Goal: Task Accomplishment & Management: Use online tool/utility

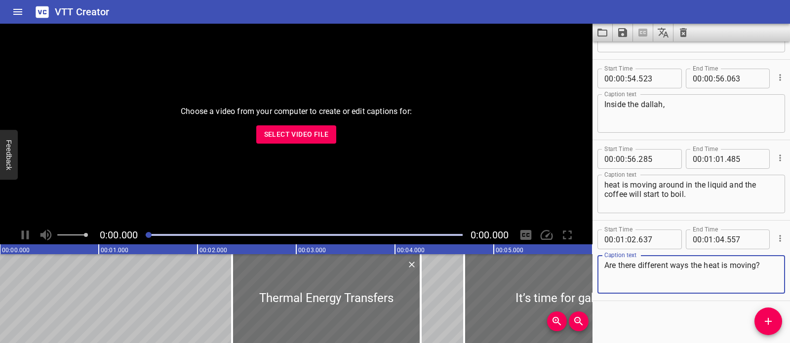
scroll to position [1273, 0]
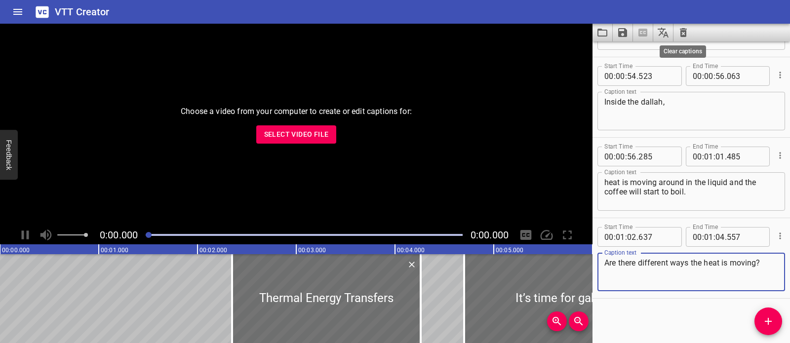
click at [682, 32] on icon "Clear captions" at bounding box center [683, 33] width 12 height 12
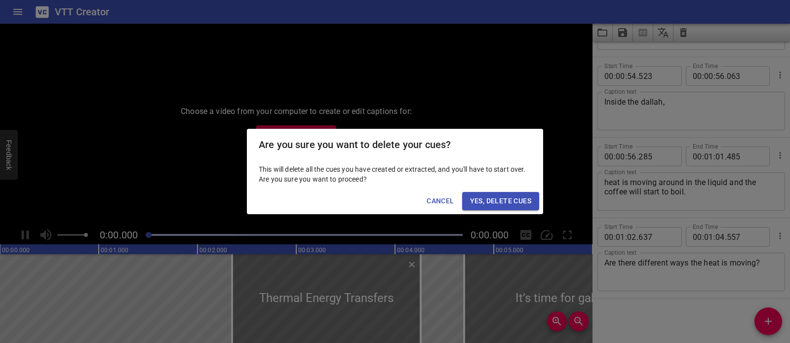
click at [497, 209] on button "Yes, Delete Cues" at bounding box center [500, 201] width 77 height 18
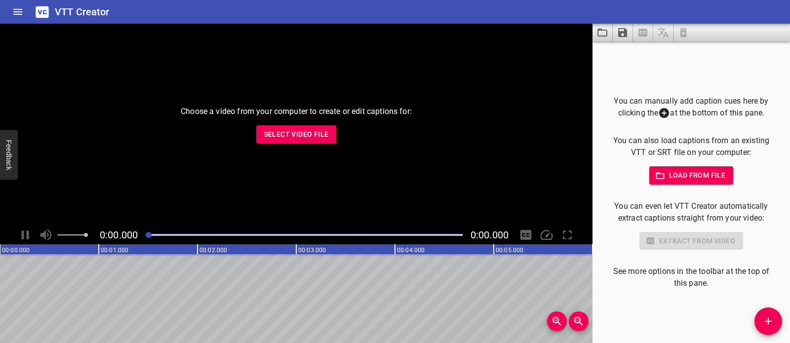
click at [308, 137] on span "Select Video File" at bounding box center [296, 134] width 65 height 12
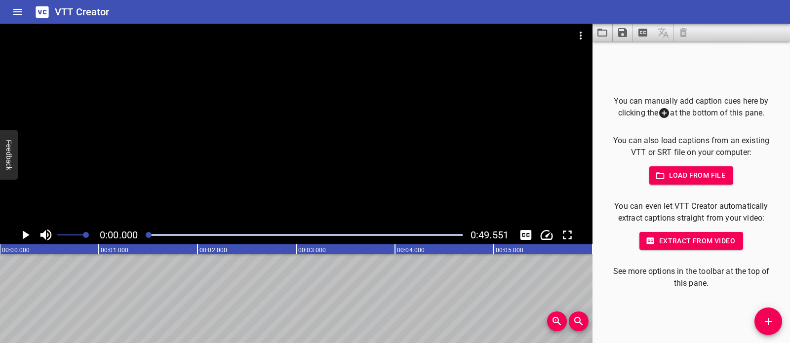
click at [399, 177] on div at bounding box center [296, 125] width 592 height 202
click at [768, 323] on icon "Add Cue" at bounding box center [768, 321] width 12 height 12
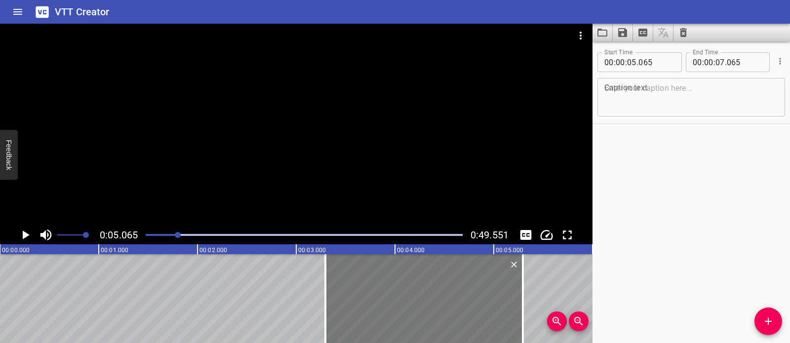
drag, startPoint x: 547, startPoint y: 297, endPoint x: 376, endPoint y: 295, distance: 170.8
click at [376, 295] on div at bounding box center [423, 298] width 197 height 89
type input "03"
type input "295"
type input "05"
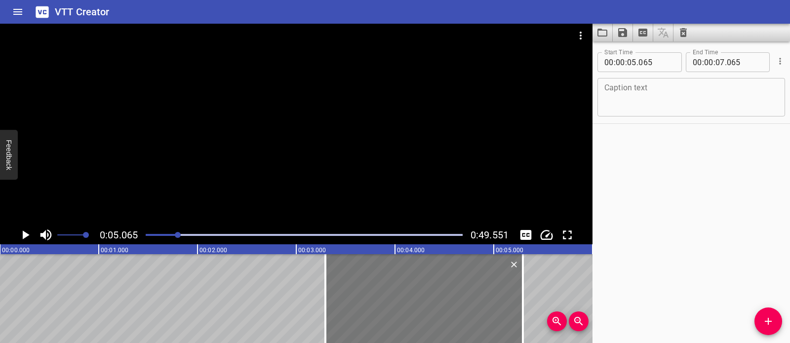
type input "295"
click at [683, 94] on textarea at bounding box center [691, 97] width 174 height 28
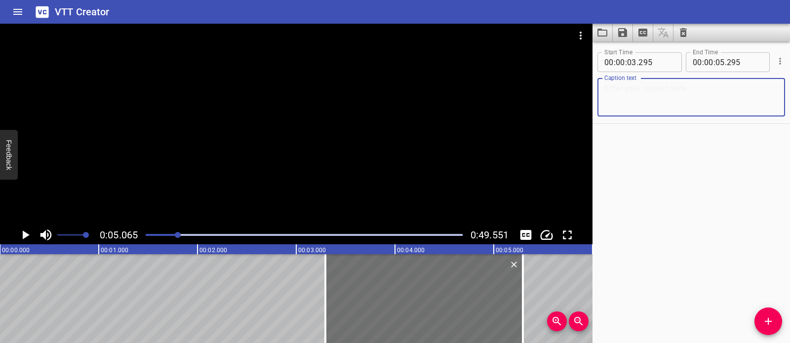
paste textarea "Read a Map to Find Patterns"
type textarea "Read a Map to Find Patterns"
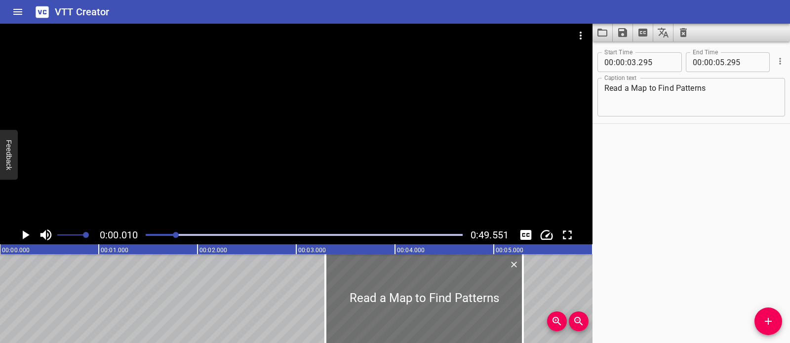
scroll to position [0, 1]
drag, startPoint x: 179, startPoint y: 235, endPoint x: 134, endPoint y: 230, distance: 45.2
click at [134, 230] on div "0:00.010 0:49.551" at bounding box center [296, 235] width 592 height 19
click at [324, 172] on div at bounding box center [296, 125] width 592 height 202
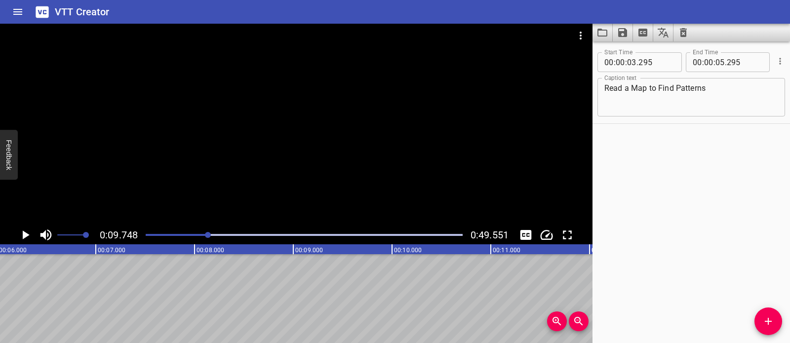
scroll to position [0, 590]
click at [769, 316] on icon "Add Cue" at bounding box center [768, 321] width 12 height 12
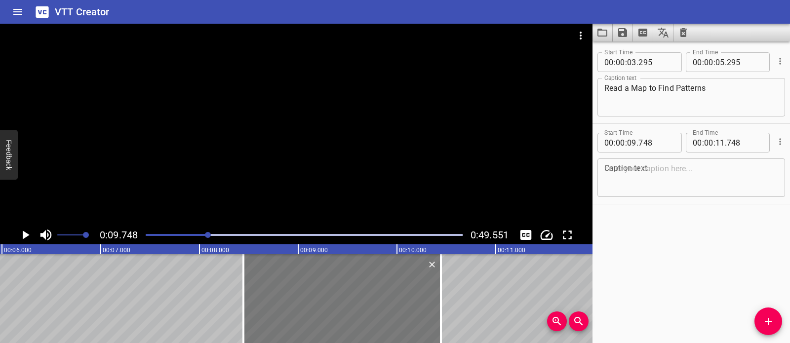
drag, startPoint x: 397, startPoint y: 281, endPoint x: 308, endPoint y: 290, distance: 88.8
click at [308, 290] on div at bounding box center [341, 298] width 197 height 89
type input "08"
type input "443"
type input "10"
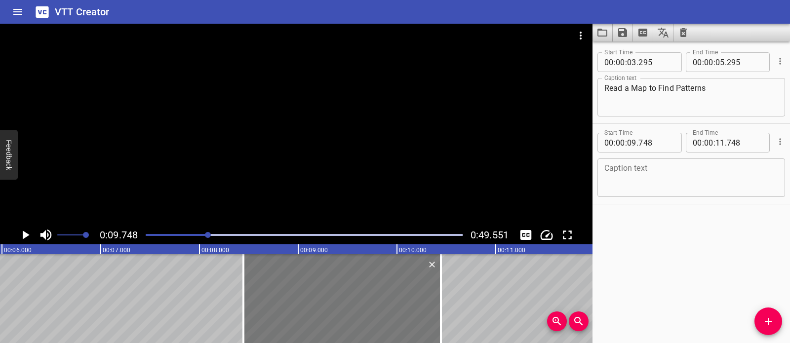
type input "443"
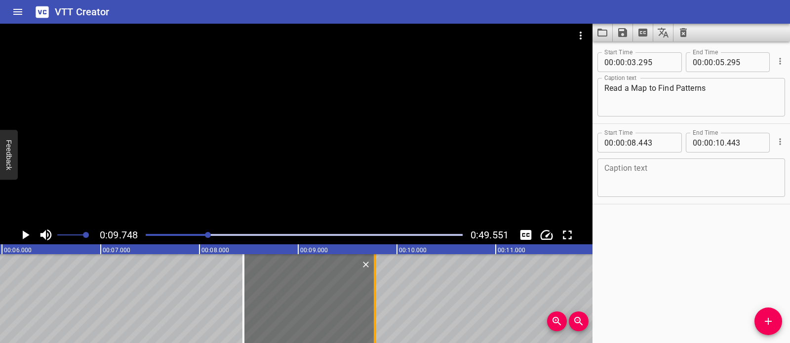
drag, startPoint x: 438, startPoint y: 290, endPoint x: 370, endPoint y: 289, distance: 67.6
click at [370, 289] on div at bounding box center [375, 298] width 10 height 89
type input "09"
type input "758"
click at [683, 166] on textarea at bounding box center [691, 178] width 174 height 28
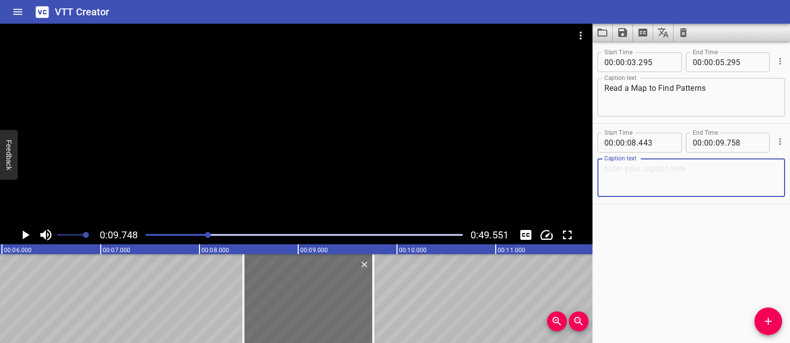
paste textarea "Phew…"
type textarea "Phew…"
click at [312, 173] on div at bounding box center [296, 125] width 592 height 202
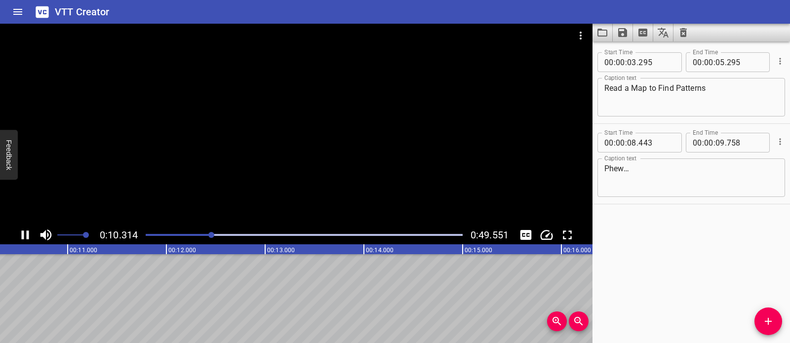
click at [199, 234] on div "Play progress" at bounding box center [53, 235] width 317 height 2
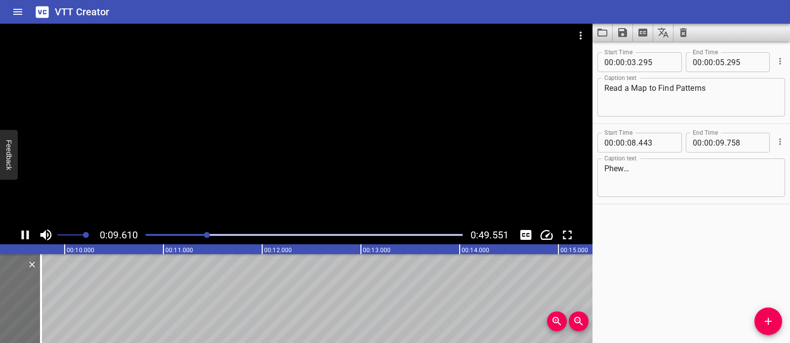
click at [201, 232] on div at bounding box center [304, 235] width 329 height 14
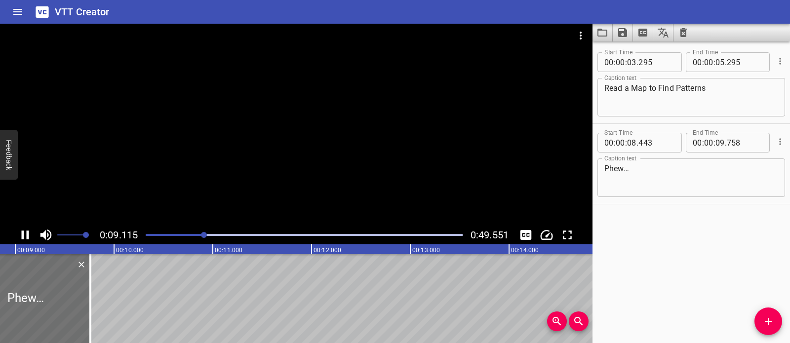
click at [189, 233] on div at bounding box center [304, 235] width 329 height 14
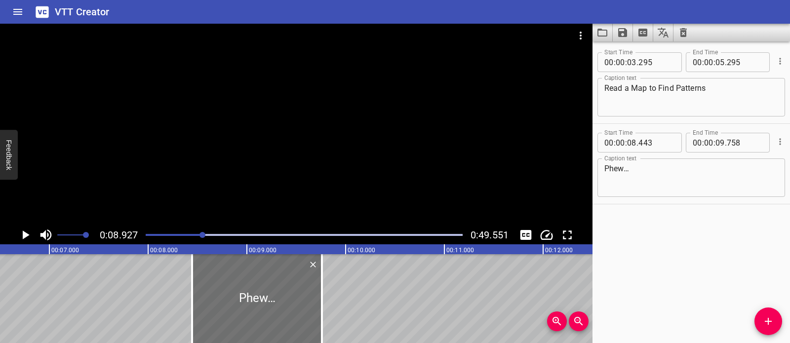
scroll to position [0, 652]
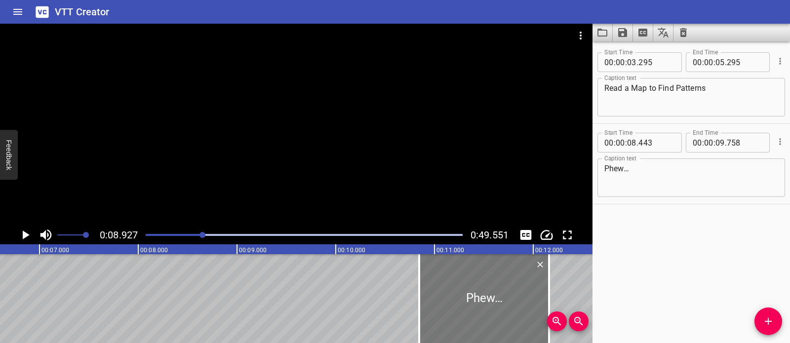
drag, startPoint x: 227, startPoint y: 297, endPoint x: 463, endPoint y: 299, distance: 236.9
click at [463, 299] on div at bounding box center [484, 298] width 130 height 89
type input "10"
type input "843"
type input "12"
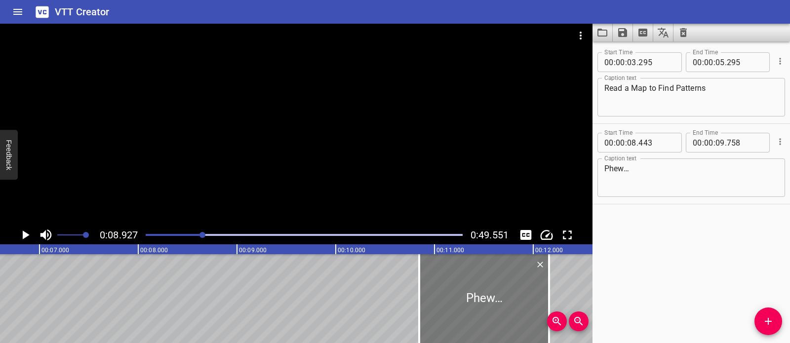
type input "158"
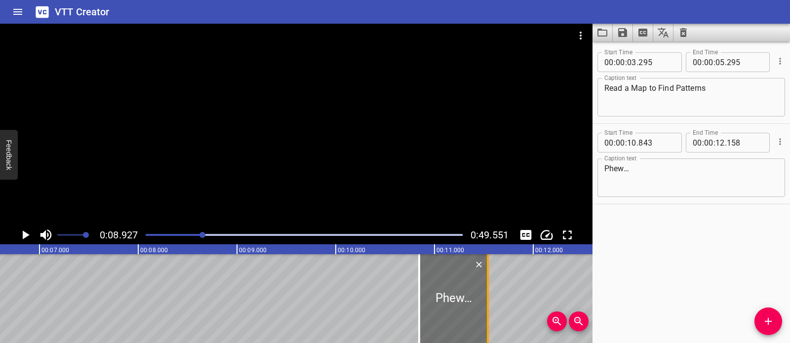
drag, startPoint x: 551, startPoint y: 284, endPoint x: 490, endPoint y: 286, distance: 61.3
click at [490, 286] on div at bounding box center [488, 298] width 10 height 89
type input "11"
type input "538"
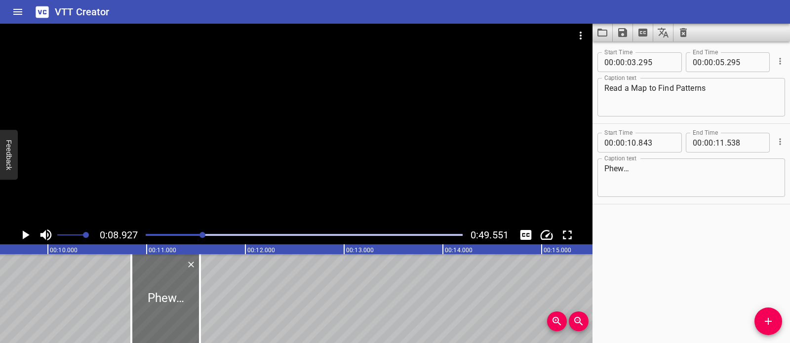
scroll to position [0, 949]
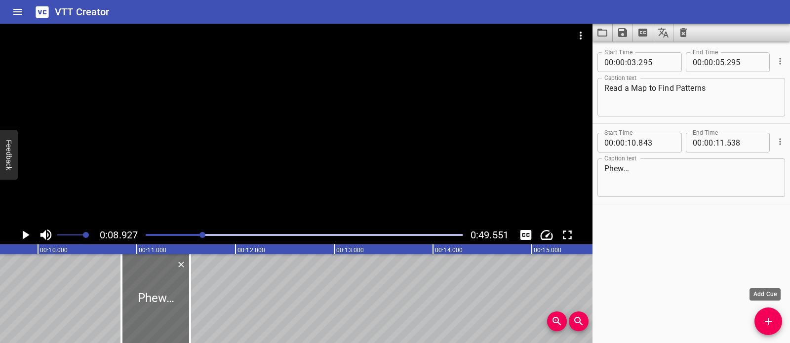
click at [759, 322] on span "Add Cue" at bounding box center [768, 321] width 28 height 12
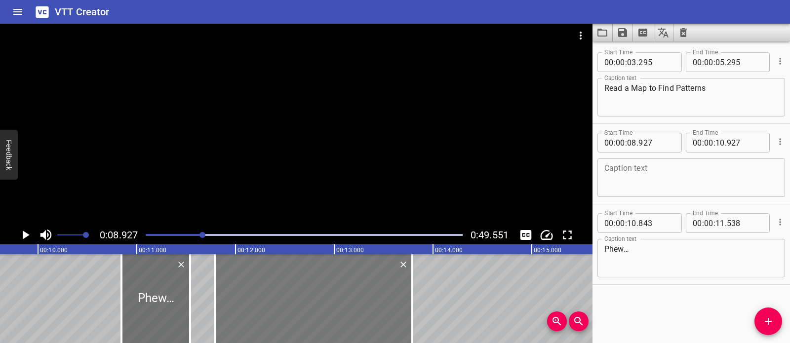
drag, startPoint x: 88, startPoint y: 315, endPoint x: 368, endPoint y: 322, distance: 279.9
type input "11"
type input "792"
type input "13"
type input "792"
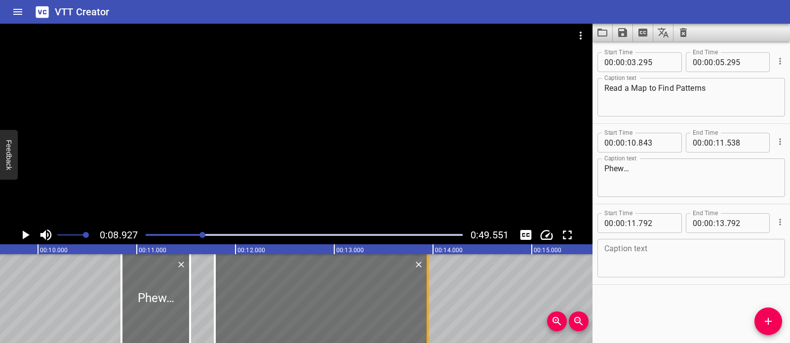
drag, startPoint x: 414, startPoint y: 301, endPoint x: 429, endPoint y: 303, distance: 15.4
click at [428, 304] on div at bounding box center [427, 298] width 10 height 89
type input "942"
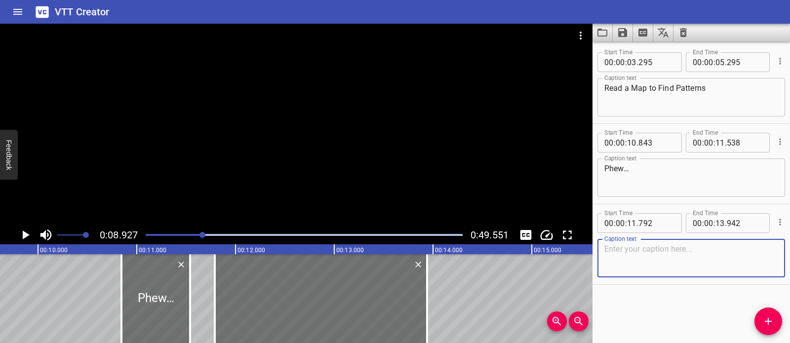
click at [641, 249] on textarea at bounding box center [691, 258] width 174 height 28
paste textarea "we’re finally up here!"
type textarea "we’re finally up here!"
click at [324, 181] on div at bounding box center [296, 125] width 592 height 202
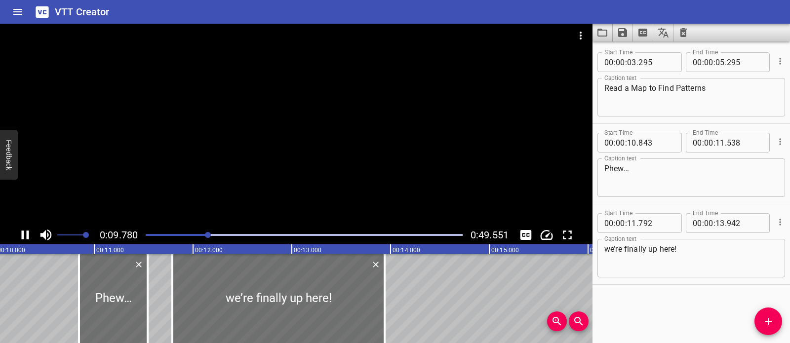
click at [200, 232] on div at bounding box center [304, 235] width 329 height 14
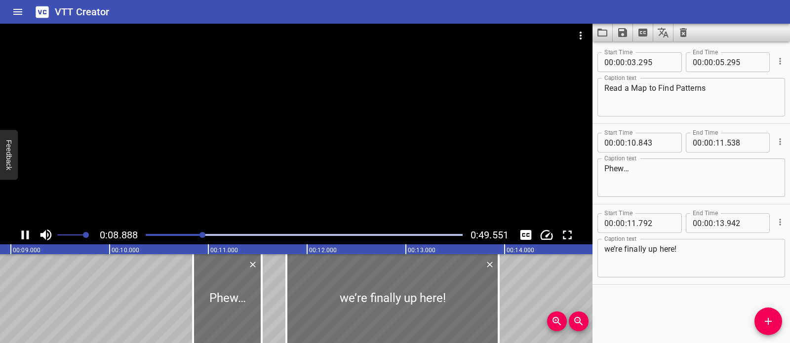
click at [189, 232] on div at bounding box center [304, 235] width 329 height 14
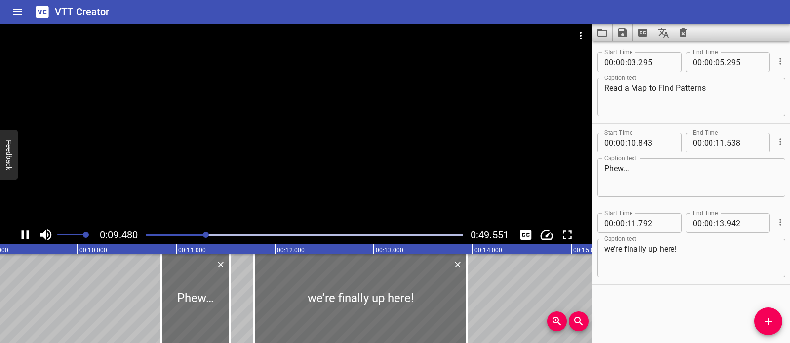
click at [155, 236] on div at bounding box center [304, 235] width 329 height 14
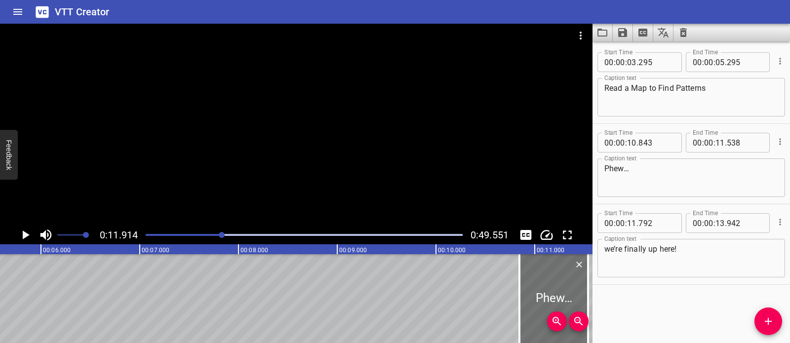
scroll to position [0, 596]
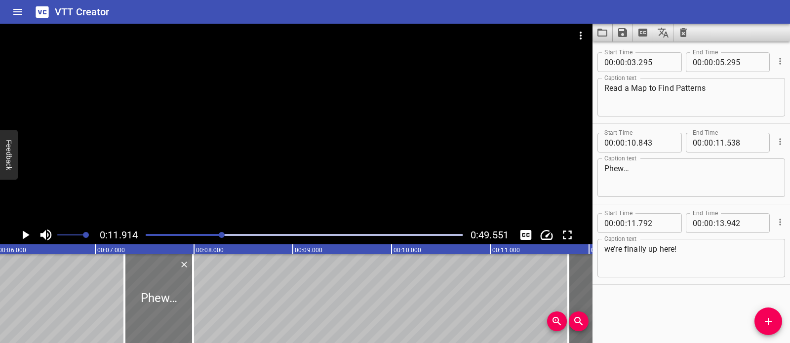
drag, startPoint x: 497, startPoint y: 299, endPoint x: 146, endPoint y: 293, distance: 350.5
click at [146, 293] on div at bounding box center [158, 298] width 69 height 89
type input "07"
type input "293"
type input "07"
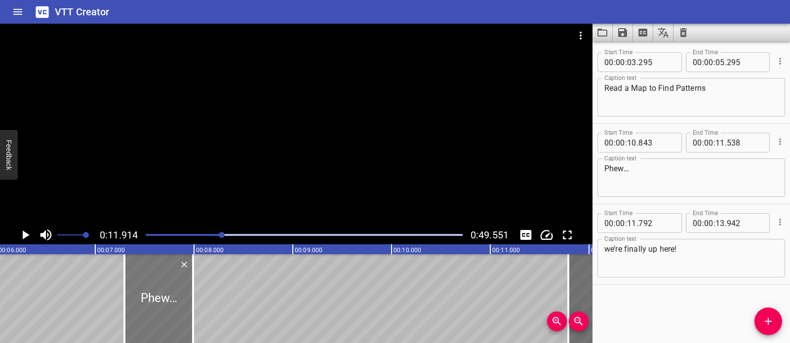
type input "988"
drag, startPoint x: 195, startPoint y: 287, endPoint x: 205, endPoint y: 290, distance: 10.8
click at [205, 290] on div at bounding box center [204, 298] width 10 height 89
type input "08"
type input "093"
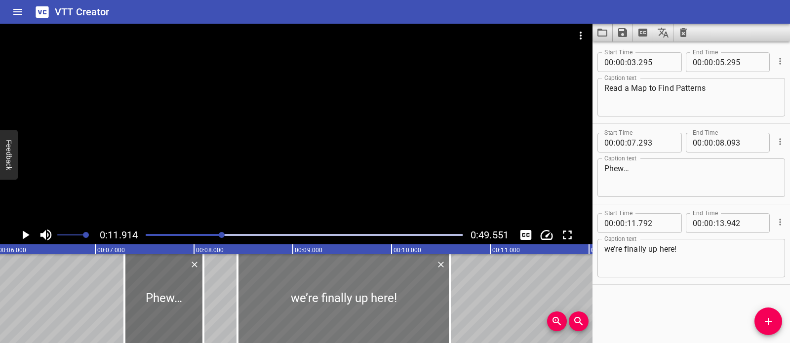
drag, startPoint x: 583, startPoint y: 284, endPoint x: 253, endPoint y: 304, distance: 330.3
click at [253, 304] on div at bounding box center [343, 298] width 212 height 89
type input "08"
type input "452"
type input "10"
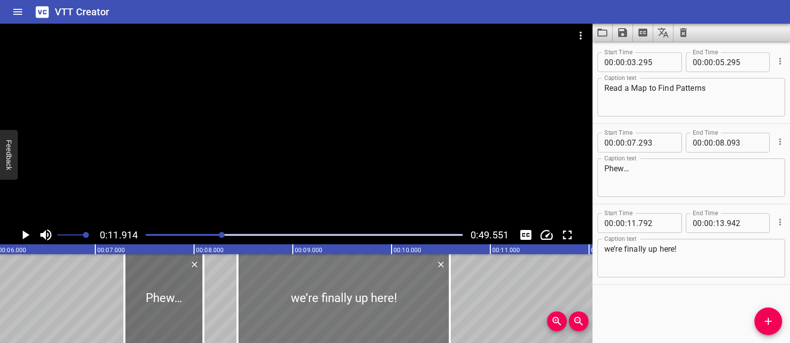
type input "602"
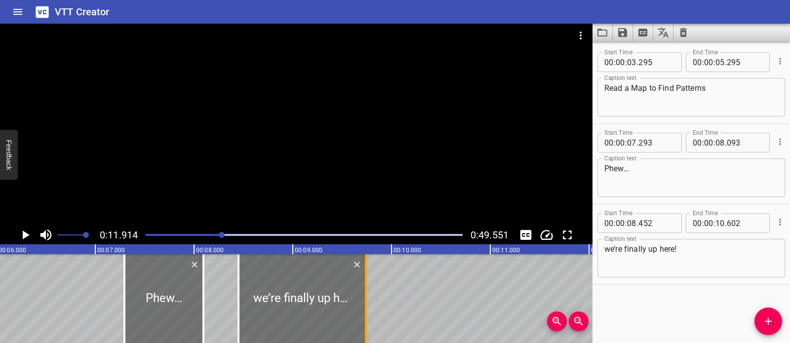
drag, startPoint x: 449, startPoint y: 293, endPoint x: 363, endPoint y: 296, distance: 85.9
click at [363, 296] on div at bounding box center [366, 298] width 10 height 89
type input "09"
type input "732"
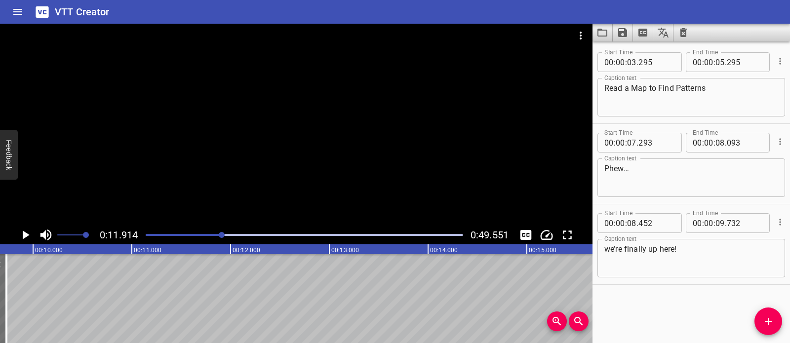
scroll to position [0, 934]
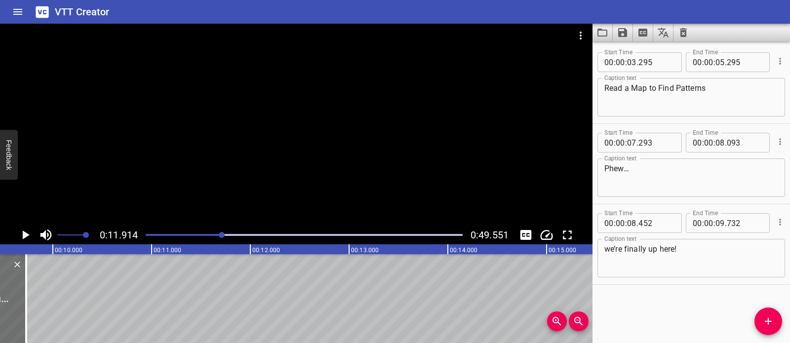
click at [768, 317] on icon "Add Cue" at bounding box center [768, 321] width 12 height 12
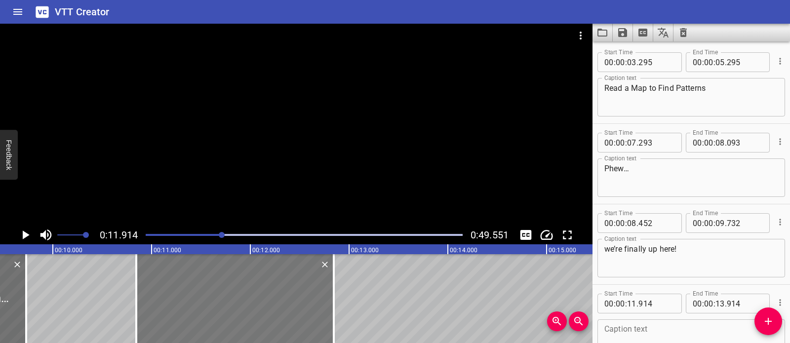
drag, startPoint x: 308, startPoint y: 309, endPoint x: 265, endPoint y: 308, distance: 43.5
click at [265, 308] on div at bounding box center [234, 298] width 197 height 89
type input "10"
type input "844"
type input "12"
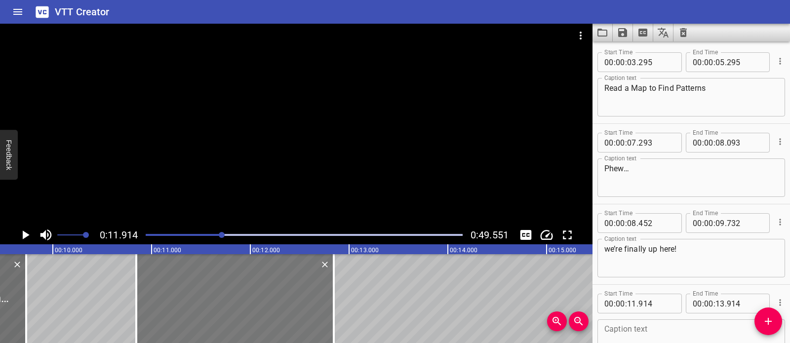
type input "844"
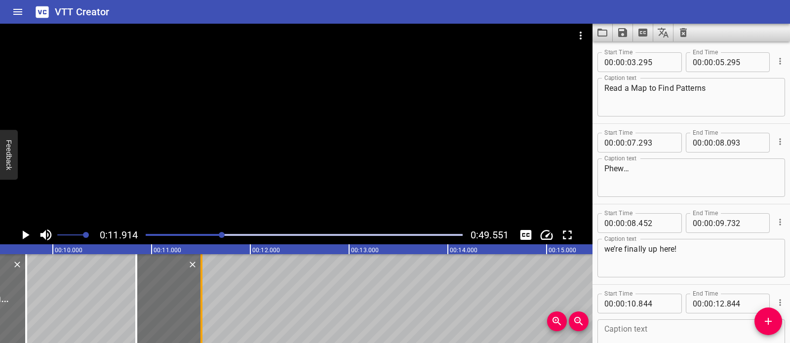
drag, startPoint x: 335, startPoint y: 290, endPoint x: 203, endPoint y: 288, distance: 132.3
click at [203, 288] on div at bounding box center [201, 298] width 10 height 89
type input "11"
type input "504"
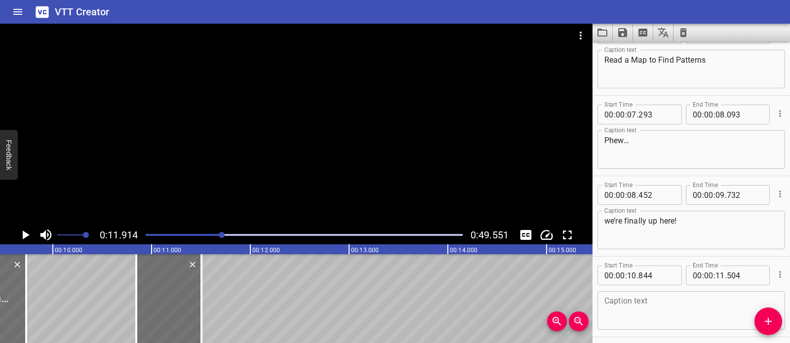
scroll to position [67, 0]
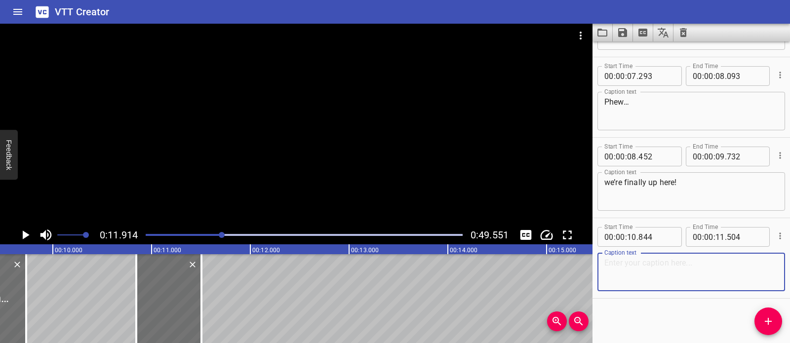
click at [664, 279] on textarea at bounding box center [691, 272] width 174 height 28
paste textarea "Wow!"
type textarea "Wow!"
click at [770, 311] on button "Add Cue" at bounding box center [768, 321] width 28 height 28
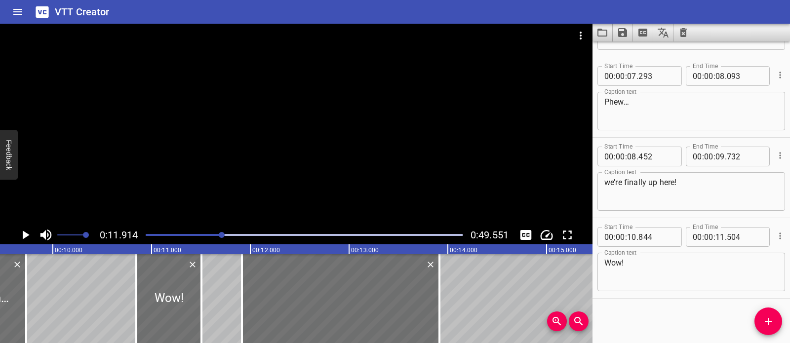
scroll to position [72, 0]
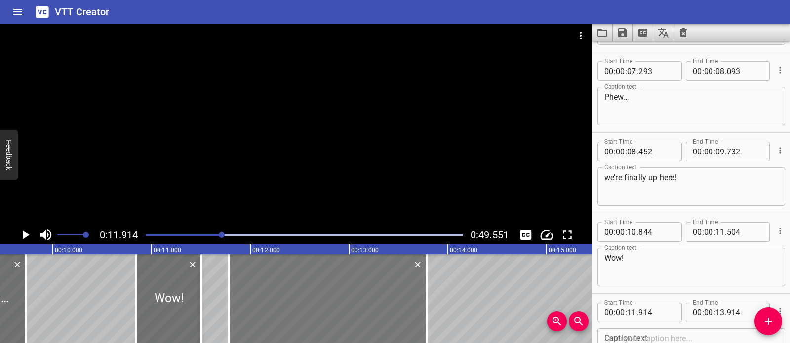
drag, startPoint x: 391, startPoint y: 301, endPoint x: 381, endPoint y: 300, distance: 10.4
click at [381, 300] on div at bounding box center [327, 298] width 197 height 89
type input "784"
drag, startPoint x: 428, startPoint y: 285, endPoint x: 443, endPoint y: 288, distance: 14.5
click at [443, 288] on div at bounding box center [440, 298] width 10 height 89
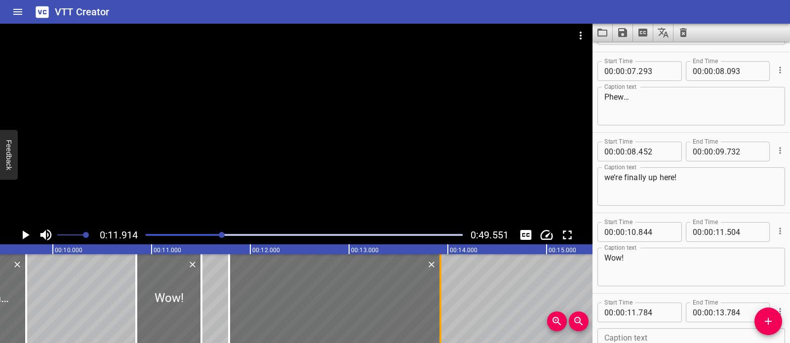
type input "929"
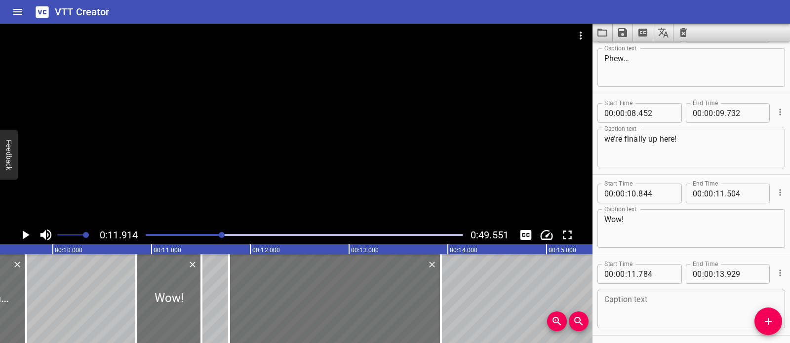
scroll to position [147, 0]
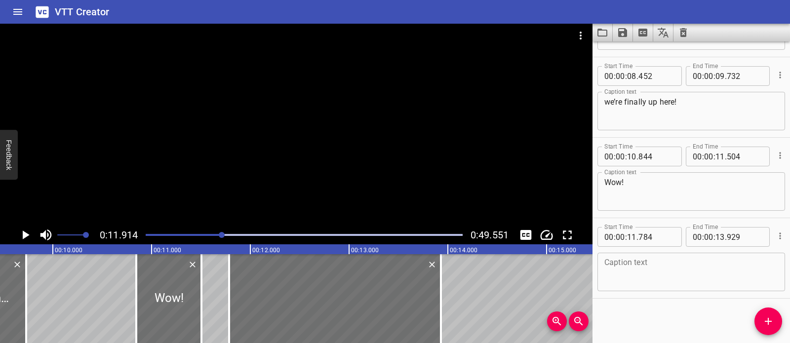
click at [649, 281] on textarea at bounding box center [691, 272] width 174 height 28
paste textarea "This volcano is so huge!"
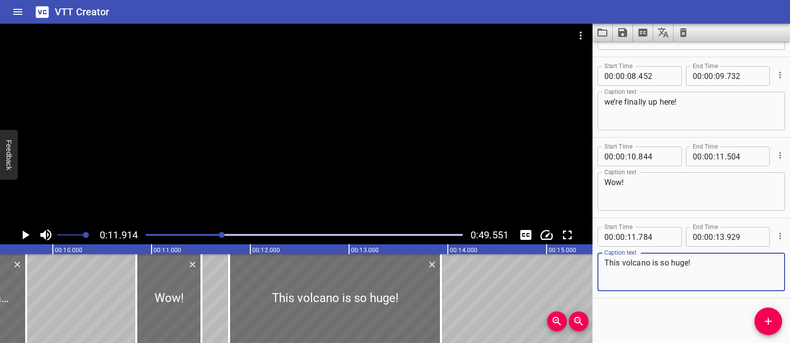
type textarea "This volcano is so huge!"
click at [356, 173] on div at bounding box center [296, 125] width 592 height 202
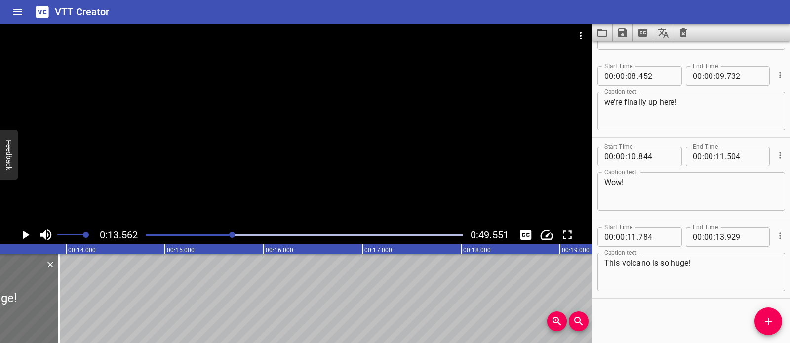
scroll to position [0, 1339]
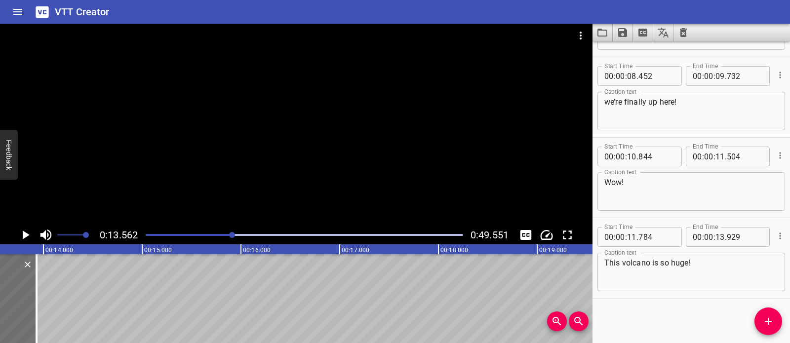
click at [763, 323] on icon "Add Cue" at bounding box center [768, 321] width 12 height 12
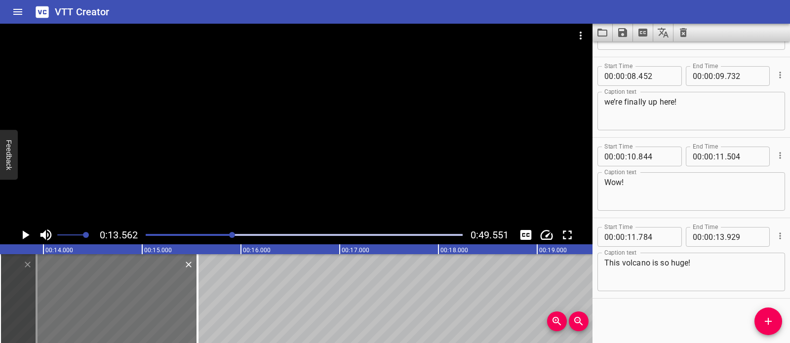
scroll to position [152, 0]
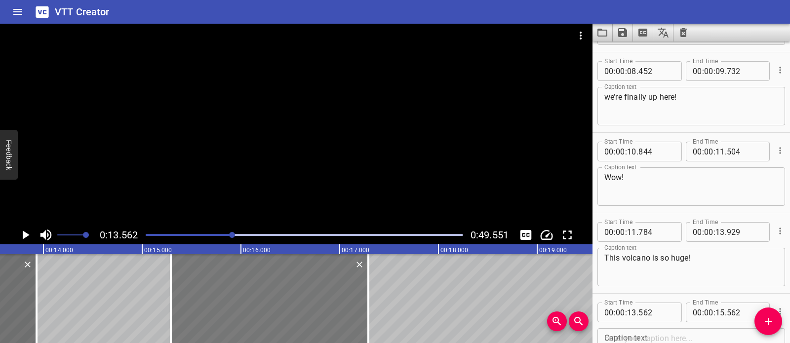
drag, startPoint x: 149, startPoint y: 297, endPoint x: 319, endPoint y: 307, distance: 170.6
click at [319, 307] on div at bounding box center [269, 298] width 197 height 89
type input "15"
type input "287"
type input "17"
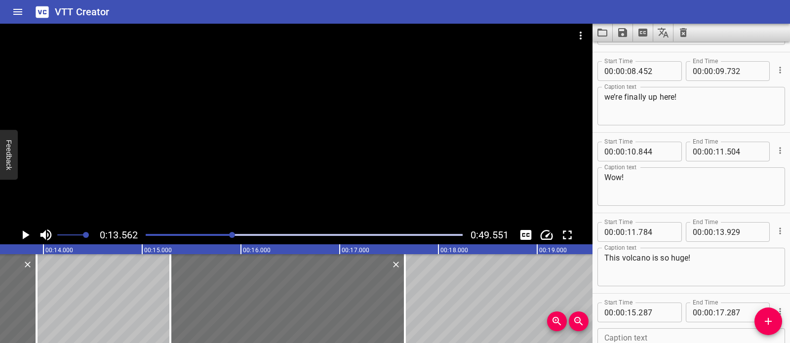
drag, startPoint x: 365, startPoint y: 295, endPoint x: 479, endPoint y: 303, distance: 114.7
click at [402, 300] on div at bounding box center [405, 298] width 10 height 89
type input "662"
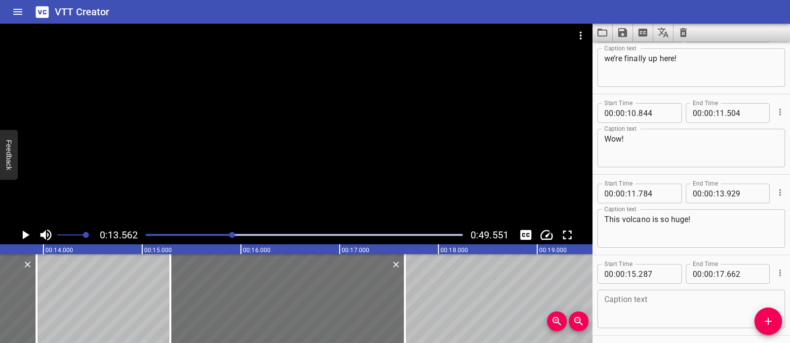
scroll to position [228, 0]
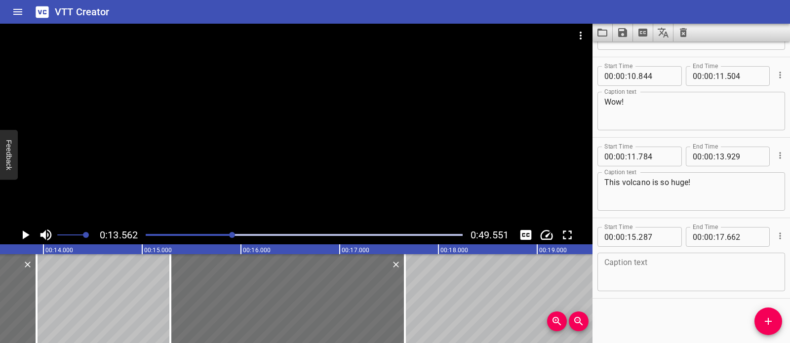
click at [651, 272] on textarea at bounding box center [691, 272] width 174 height 28
paste textarea "I can see a lot of volcanoes from here!"
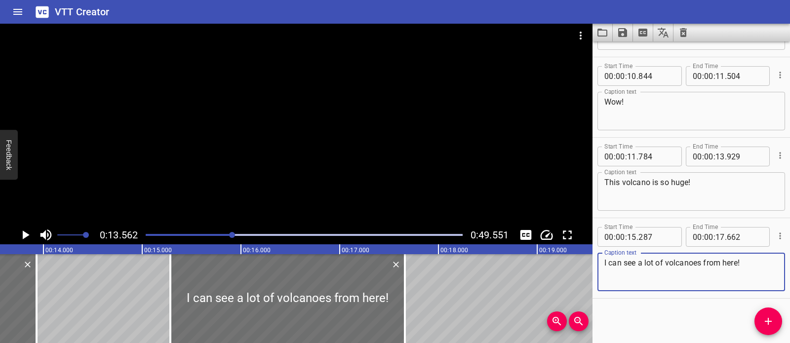
type textarea "I can see a lot of volcanoes from here!"
click at [300, 130] on div at bounding box center [296, 125] width 592 height 202
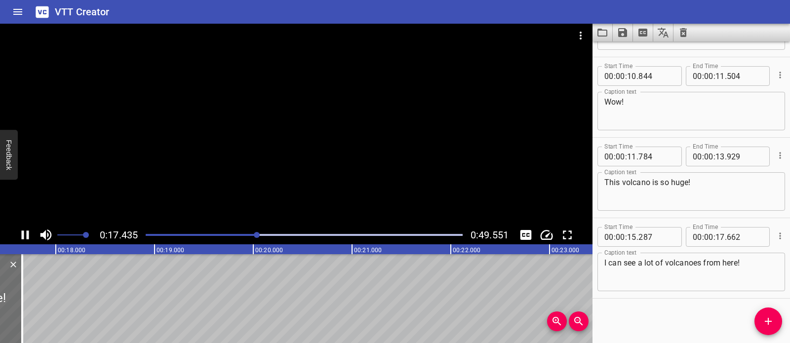
scroll to position [0, 1737]
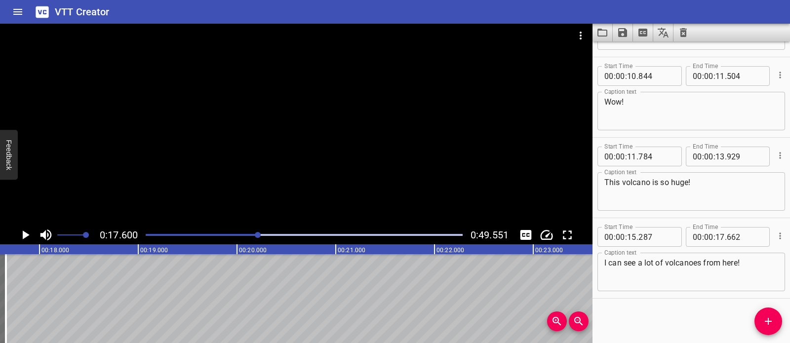
drag, startPoint x: 766, startPoint y: 323, endPoint x: 689, endPoint y: 325, distance: 77.5
click at [766, 323] on icon "Add Cue" at bounding box center [768, 321] width 12 height 12
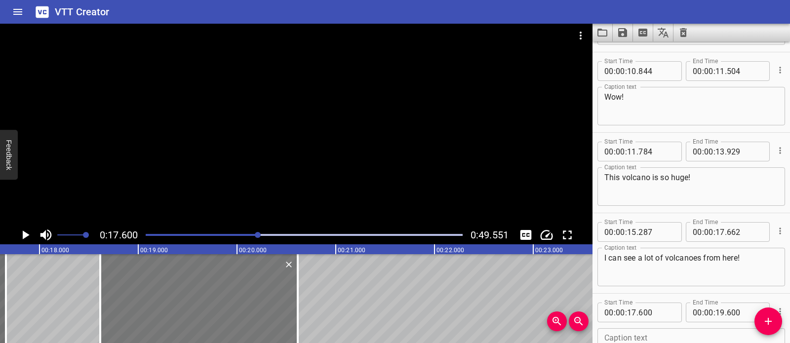
drag, startPoint x: 148, startPoint y: 303, endPoint x: 248, endPoint y: 309, distance: 100.4
click at [248, 309] on div at bounding box center [198, 298] width 197 height 89
type input "18"
type input "615"
type input "20"
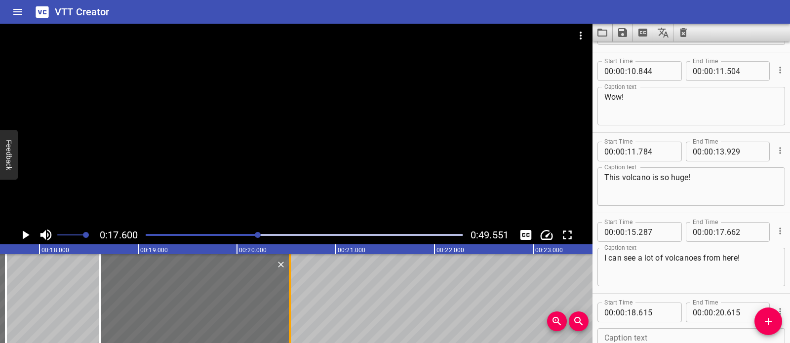
drag, startPoint x: 297, startPoint y: 301, endPoint x: 289, endPoint y: 300, distance: 8.0
click at [289, 300] on div at bounding box center [290, 298] width 2 height 89
type input "535"
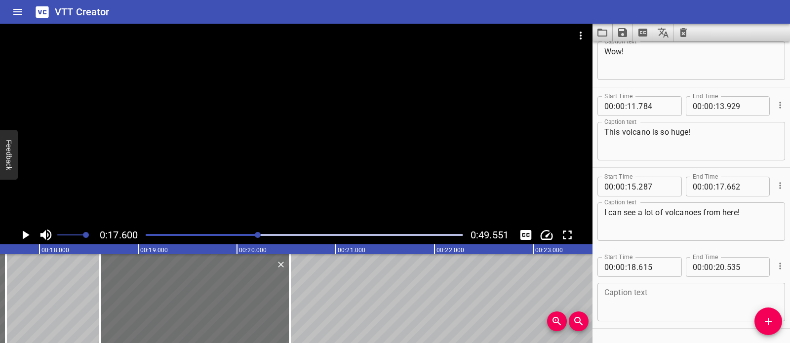
scroll to position [308, 0]
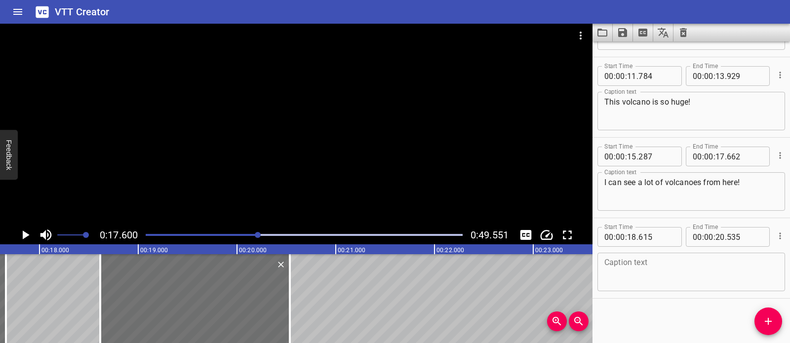
click at [648, 270] on textarea at bounding box center [691, 272] width 174 height 28
paste textarea "There are way more!"
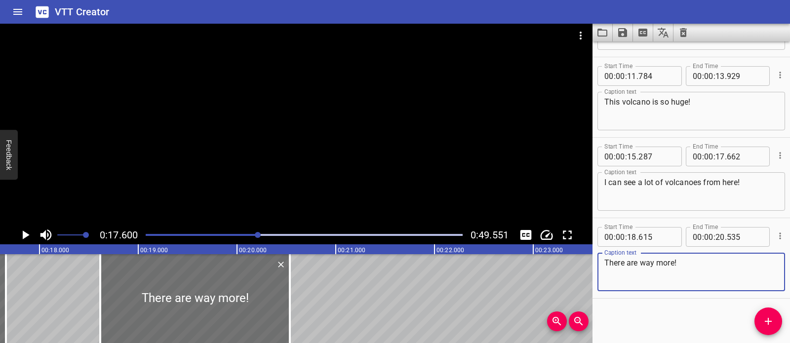
type textarea "There are way more!"
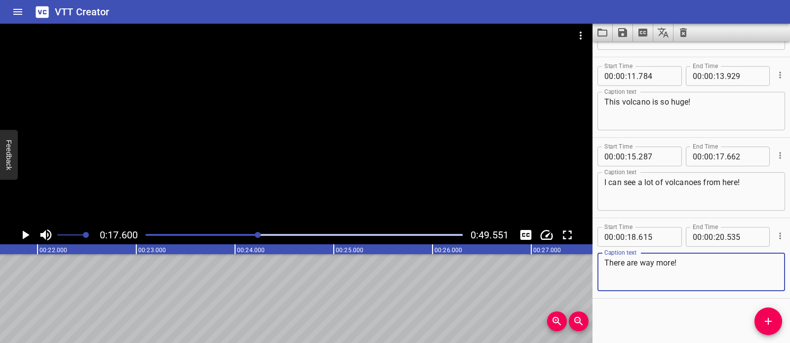
scroll to position [0, 2139]
click at [770, 320] on icon "Add Cue" at bounding box center [768, 321] width 12 height 12
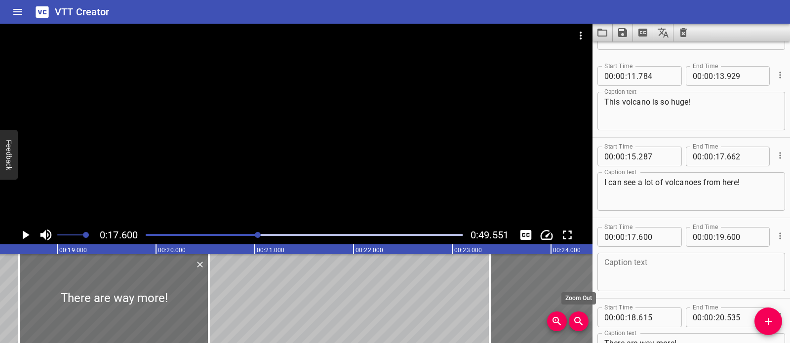
scroll to position [0, 1849]
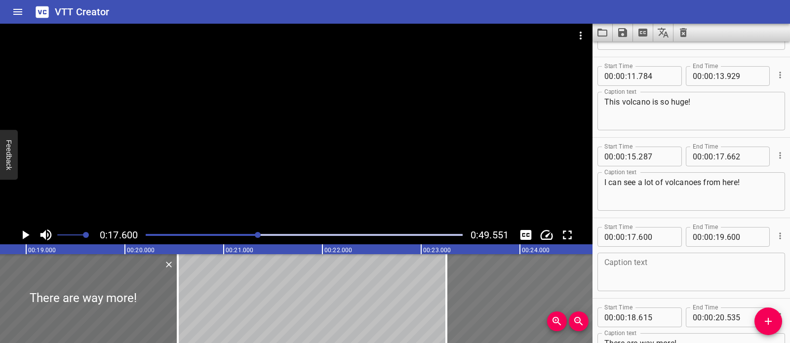
drag, startPoint x: 53, startPoint y: 300, endPoint x: 509, endPoint y: 320, distance: 456.5
type input "23"
type input "255"
type input "25"
type input "255"
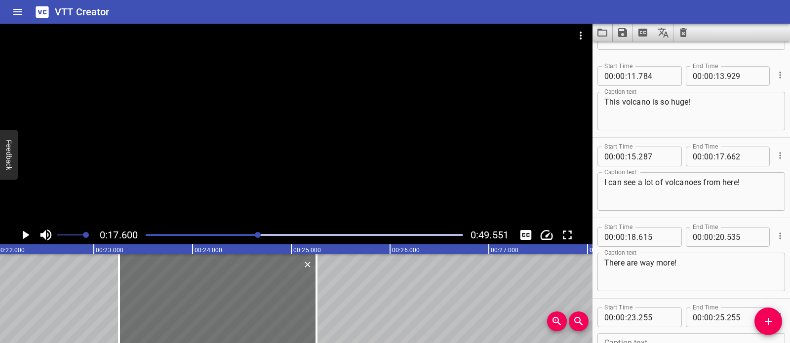
scroll to position [0, 2191]
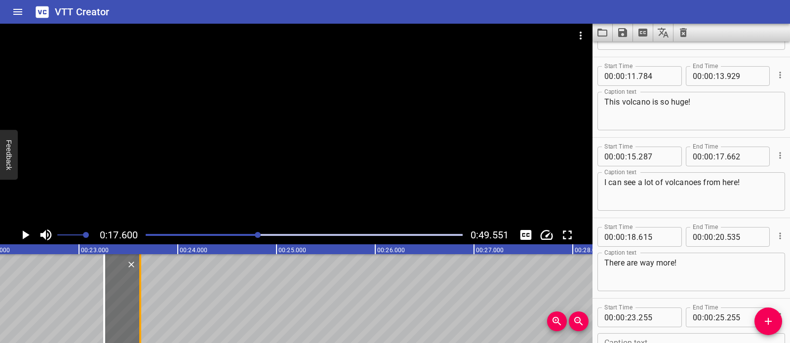
drag, startPoint x: 300, startPoint y: 291, endPoint x: 139, endPoint y: 298, distance: 161.5
click at [139, 298] on div at bounding box center [140, 298] width 2 height 89
type input "23"
type input "620"
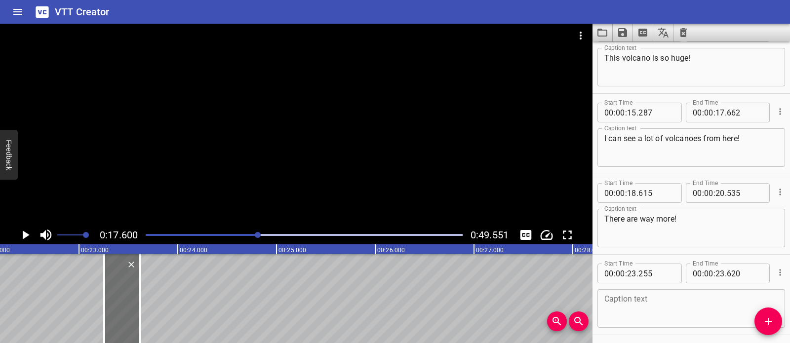
scroll to position [388, 0]
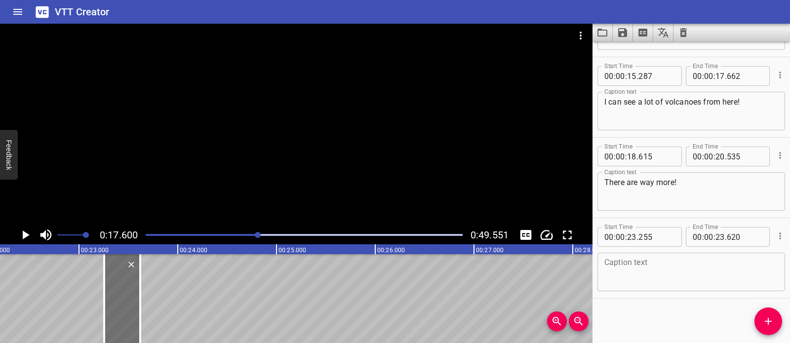
click at [627, 275] on textarea at bounding box center [691, 272] width 174 height 28
paste textarea "Look!"
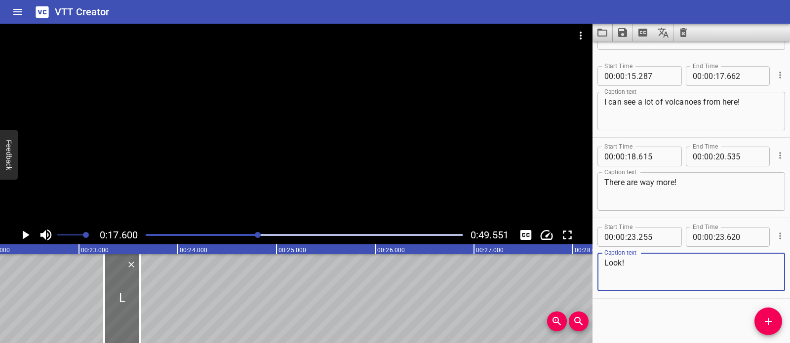
type textarea "Look!"
click at [760, 319] on span "Add Cue" at bounding box center [768, 321] width 28 height 12
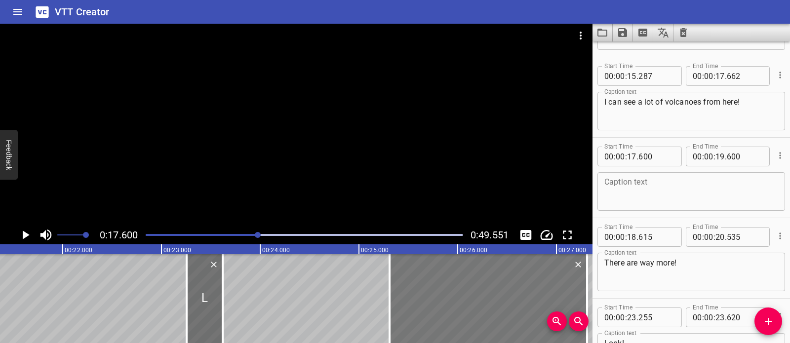
scroll to position [0, 2157]
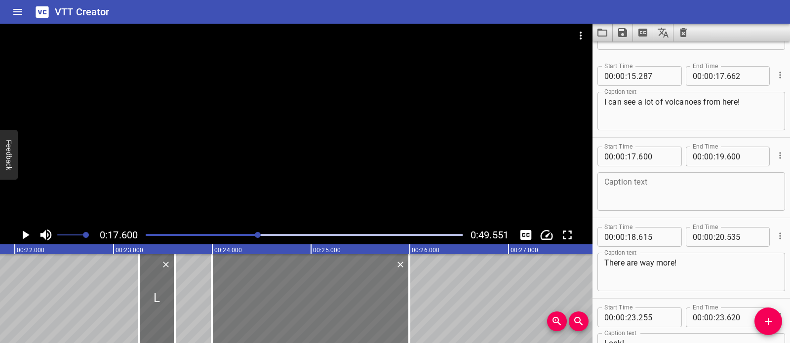
drag, startPoint x: 28, startPoint y: 306, endPoint x: 258, endPoint y: 315, distance: 230.2
type input "23"
type input "995"
type input "25"
type input "995"
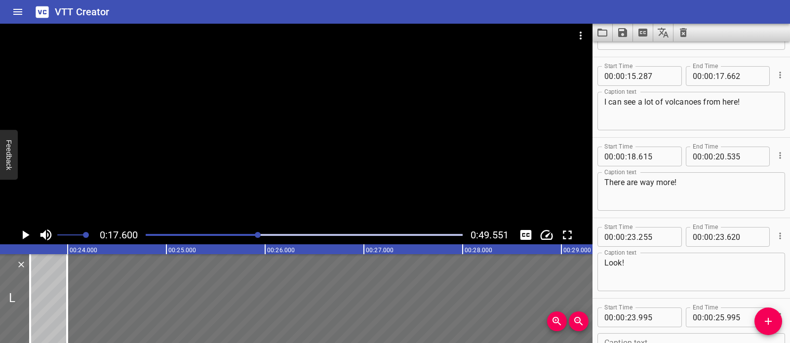
scroll to position [0, 2421]
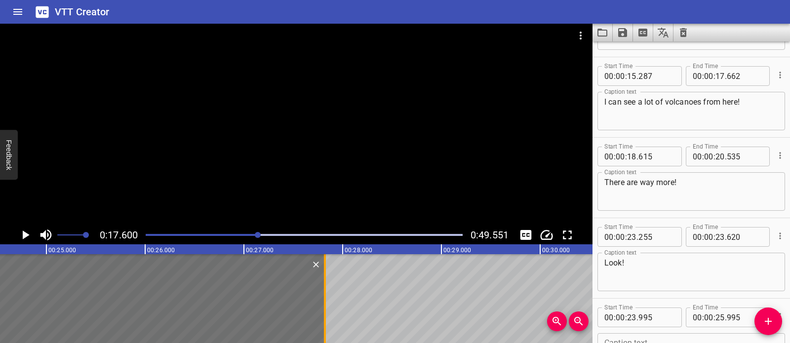
drag, startPoint x: 409, startPoint y: 291, endPoint x: 324, endPoint y: 297, distance: 84.6
click at [324, 297] on div at bounding box center [325, 298] width 2 height 89
type input "27"
type input "820"
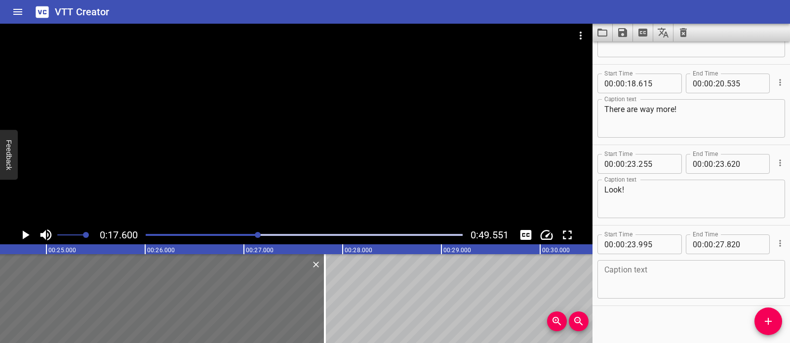
scroll to position [469, 0]
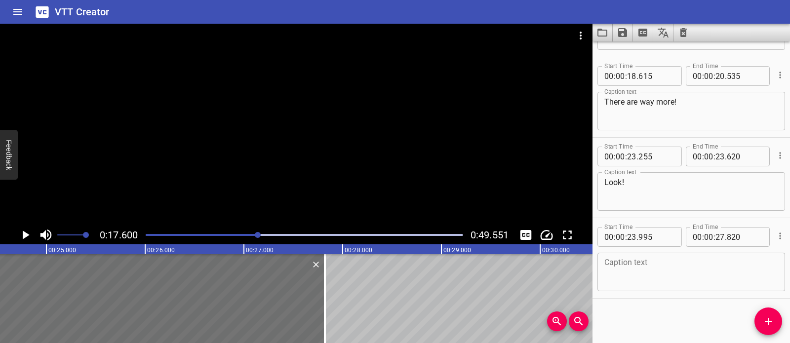
click at [668, 269] on textarea at bounding box center [691, 272] width 174 height 28
paste textarea "This map shows all the volcanoes around [GEOGRAPHIC_DATA]."
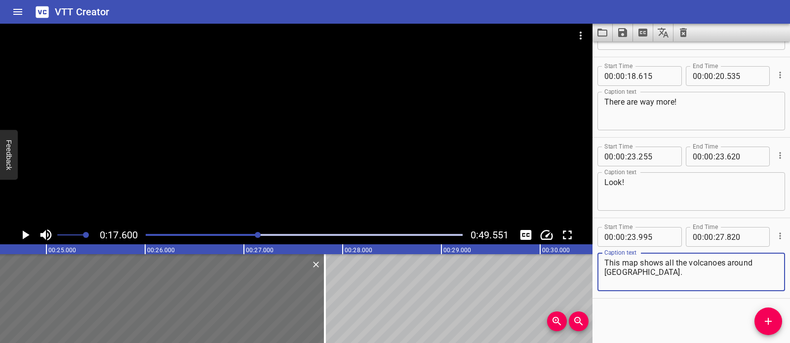
type textarea "This map shows all the volcanoes around [GEOGRAPHIC_DATA]."
click at [354, 159] on div at bounding box center [296, 125] width 592 height 202
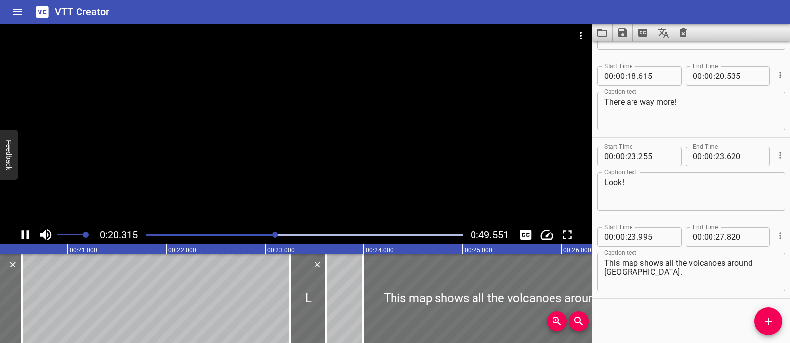
click at [355, 157] on div at bounding box center [296, 125] width 592 height 202
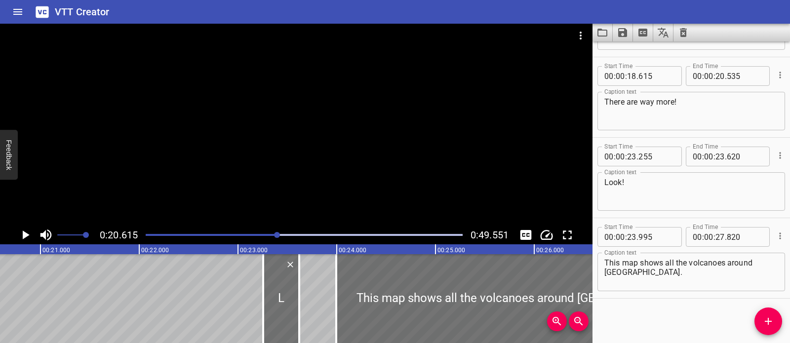
scroll to position [0, 2035]
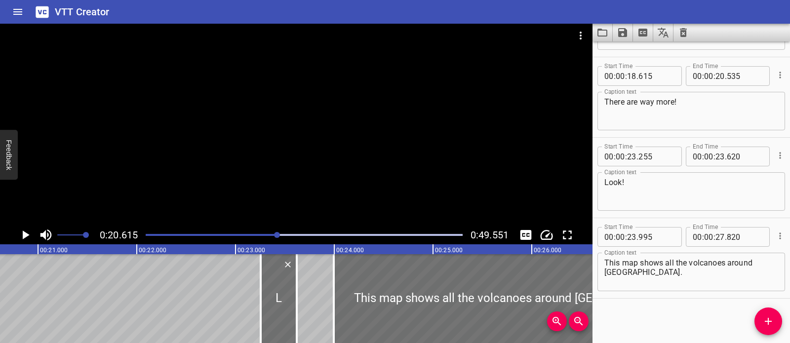
click at [358, 155] on div at bounding box center [296, 125] width 592 height 202
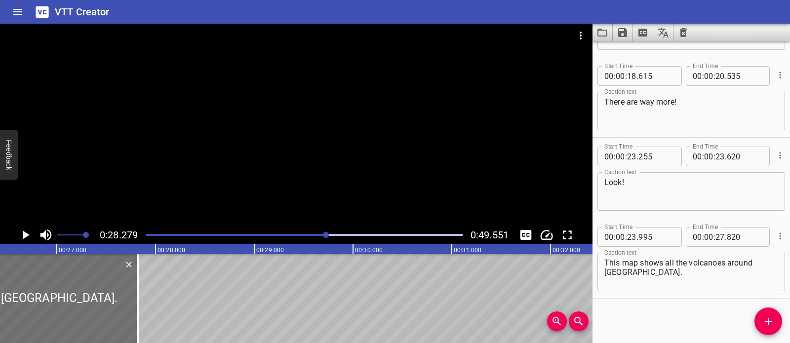
scroll to position [0, 2618]
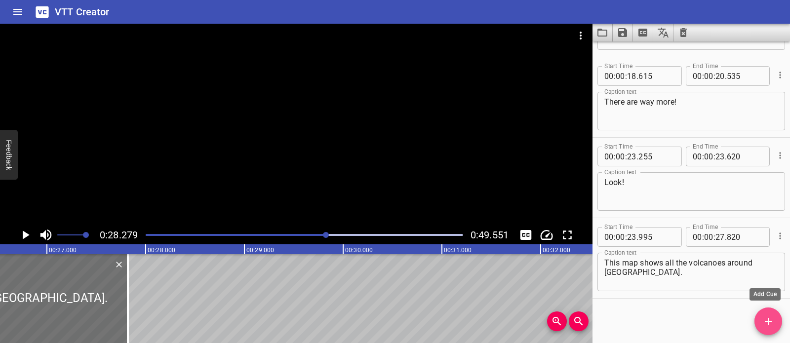
click at [769, 318] on icon "Add Cue" at bounding box center [768, 321] width 12 height 12
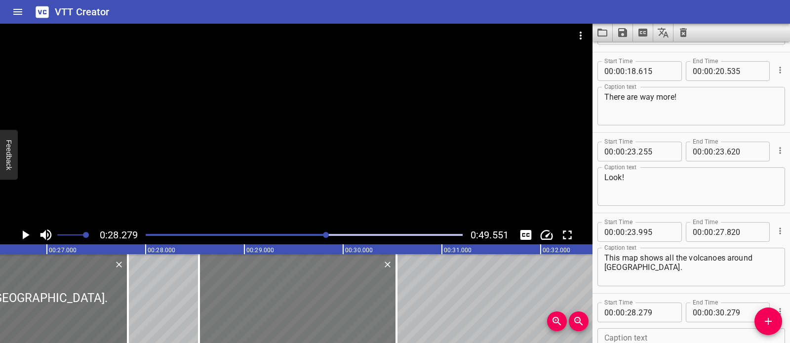
drag, startPoint x: 256, startPoint y: 306, endPoint x: 270, endPoint y: 306, distance: 13.8
click at [270, 306] on div at bounding box center [297, 298] width 197 height 89
type input "534"
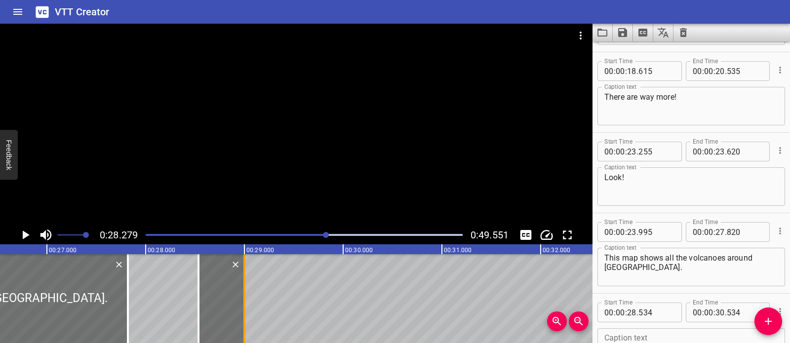
drag, startPoint x: 382, startPoint y: 293, endPoint x: 247, endPoint y: 295, distance: 134.8
click at [242, 294] on div at bounding box center [244, 298] width 10 height 89
type input "28"
type input "999"
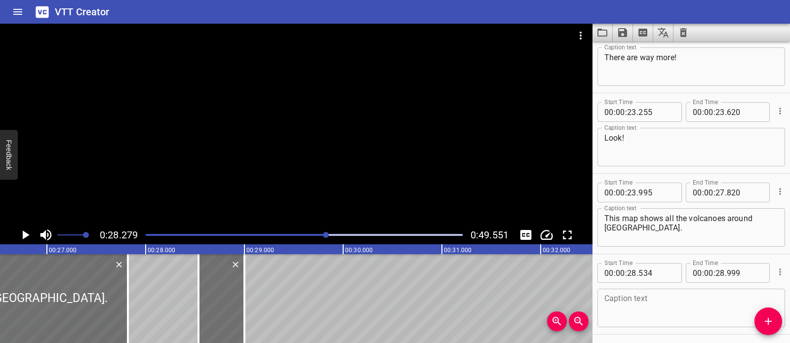
scroll to position [549, 0]
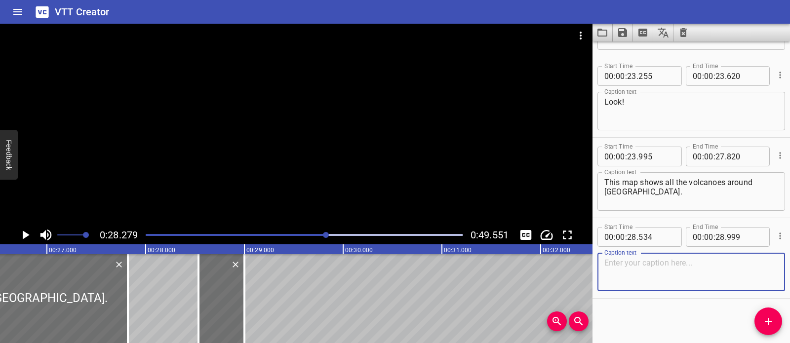
drag, startPoint x: 609, startPoint y: 269, endPoint x: 617, endPoint y: 268, distance: 8.5
click at [609, 269] on textarea at bounding box center [691, 272] width 174 height 28
paste textarea "Hey…"
type textarea "Hey…"
click at [769, 321] on icon "Add Cue" at bounding box center [768, 321] width 7 height 7
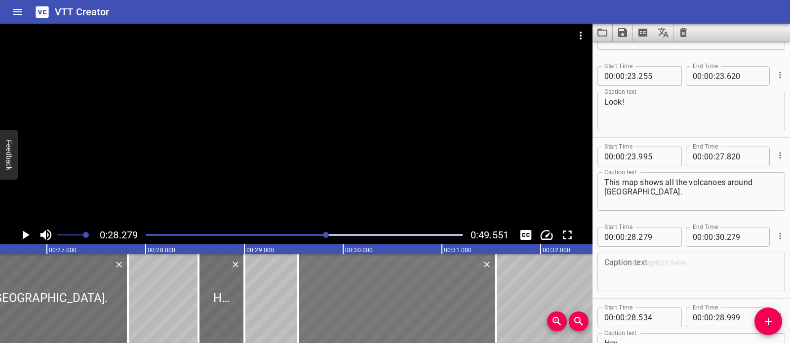
drag, startPoint x: 282, startPoint y: 314, endPoint x: 383, endPoint y: 321, distance: 100.9
type input "29"
type input "544"
type input "31"
type input "544"
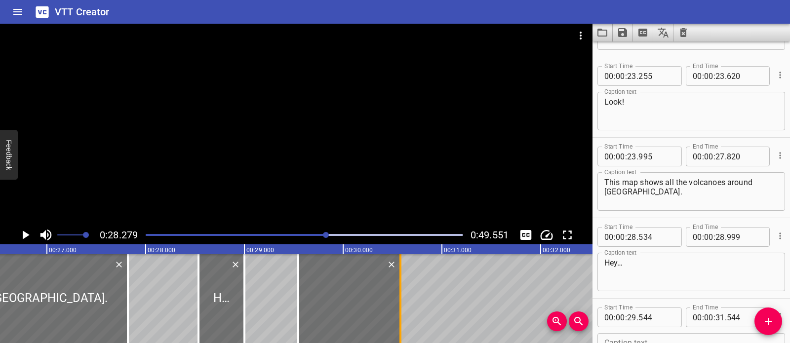
drag, startPoint x: 493, startPoint y: 307, endPoint x: 397, endPoint y: 311, distance: 95.4
click at [397, 311] on div at bounding box center [400, 298] width 10 height 89
type input "30"
click at [396, 312] on div at bounding box center [399, 298] width 10 height 89
type input "569"
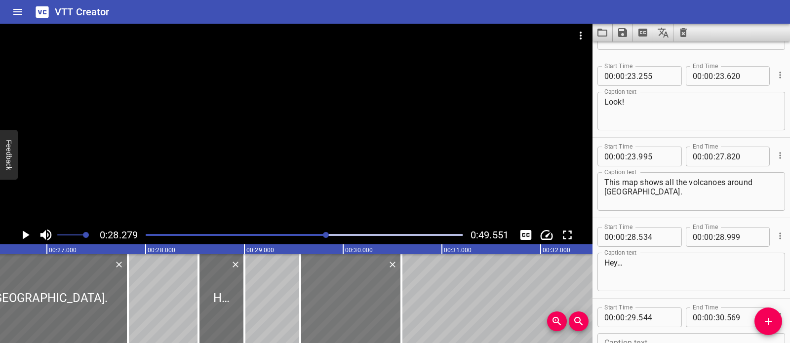
click at [344, 304] on div at bounding box center [350, 298] width 101 height 89
type input "559"
type input "584"
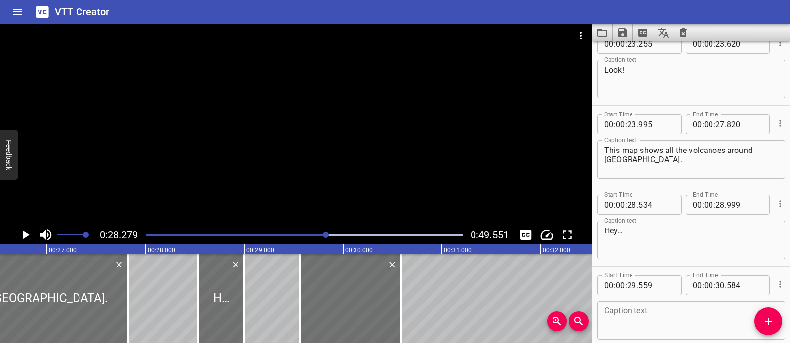
scroll to position [630, 0]
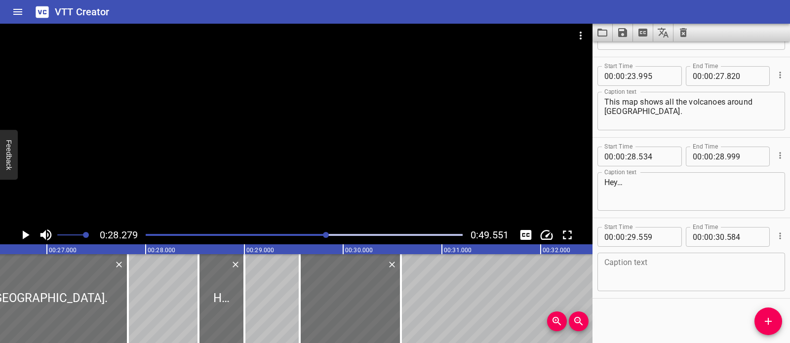
click at [678, 289] on div "Caption text" at bounding box center [691, 272] width 188 height 38
paste textarea "did you notice?"
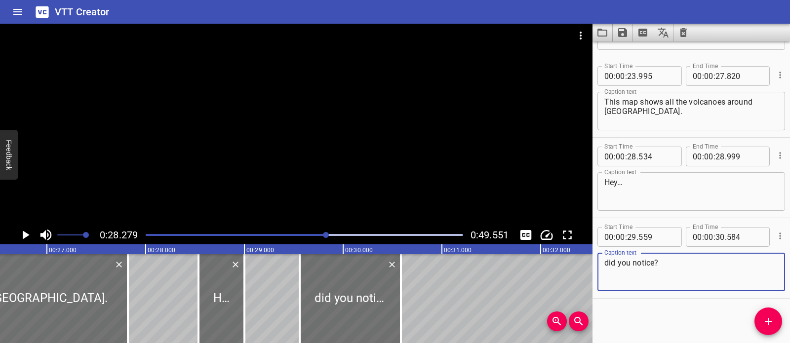
type textarea "did you notice?"
click at [330, 189] on div at bounding box center [296, 125] width 592 height 202
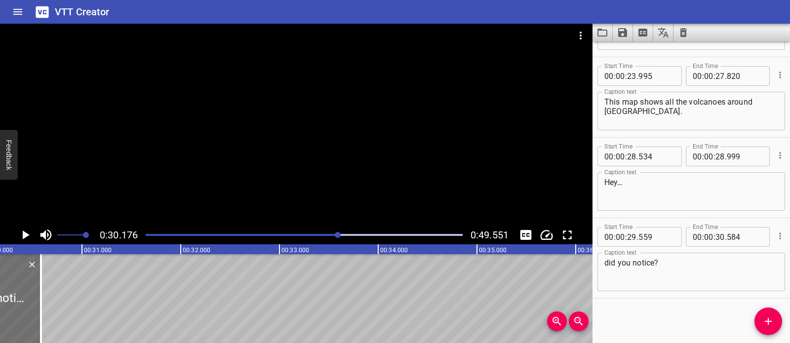
scroll to position [0, 2979]
click at [779, 318] on span "Add Cue" at bounding box center [768, 321] width 28 height 12
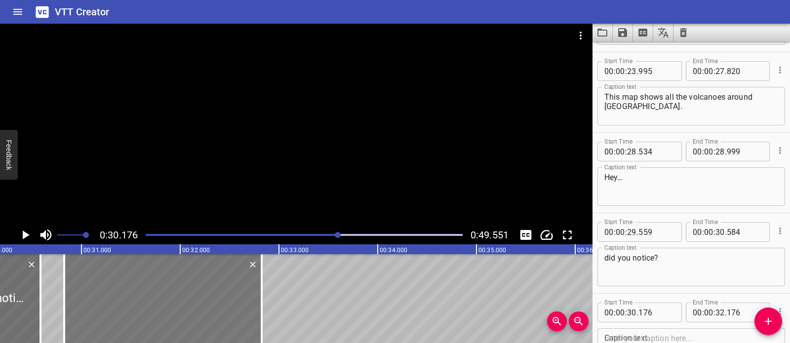
drag, startPoint x: 116, startPoint y: 290, endPoint x: 177, endPoint y: 301, distance: 62.2
click at [177, 301] on div at bounding box center [162, 298] width 197 height 89
type input "826"
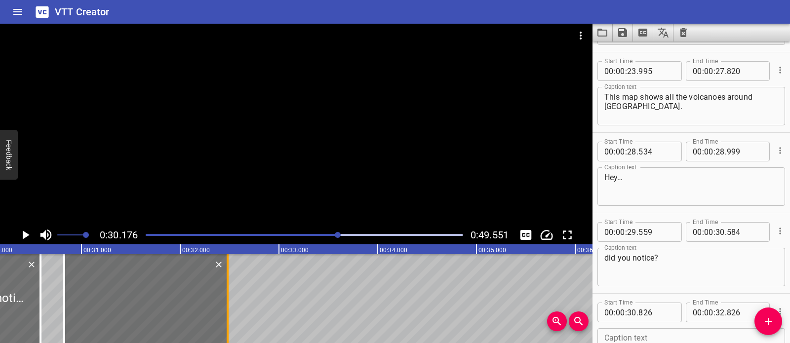
drag, startPoint x: 261, startPoint y: 285, endPoint x: 226, endPoint y: 290, distance: 35.4
click at [227, 291] on div at bounding box center [228, 298] width 2 height 89
type input "476"
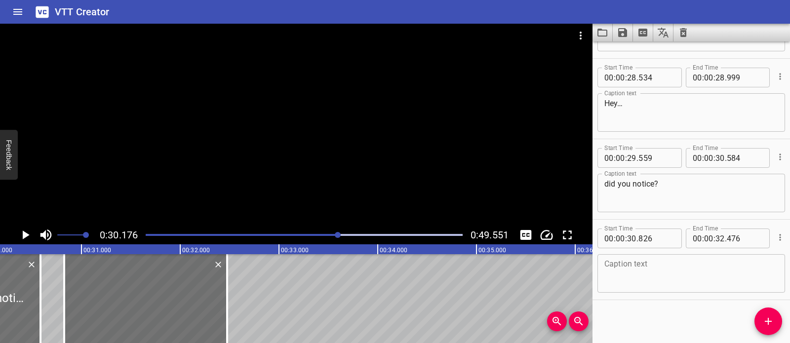
scroll to position [710, 0]
click at [665, 264] on textarea at bounding box center [691, 272] width 174 height 28
paste textarea "They’re not scattered randomly."
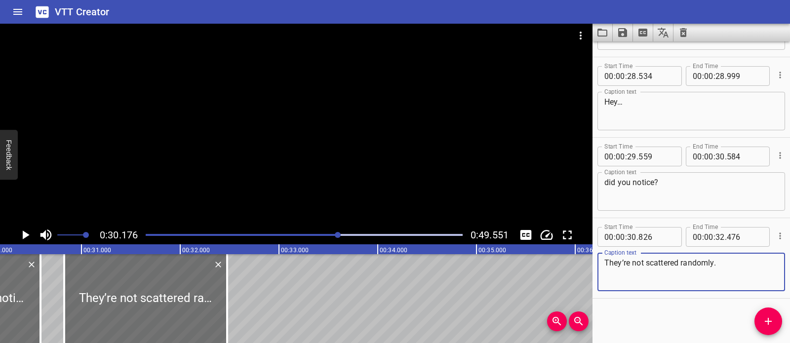
type textarea "They’re not scattered randomly."
click at [296, 159] on div at bounding box center [296, 125] width 592 height 202
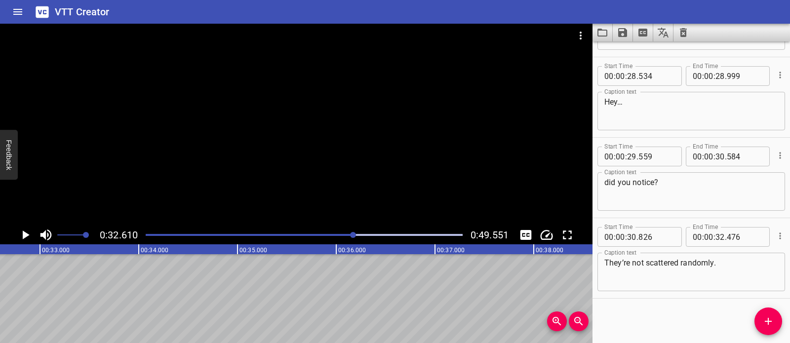
scroll to position [0, 3219]
click at [770, 321] on icon "Add Cue" at bounding box center [768, 321] width 12 height 12
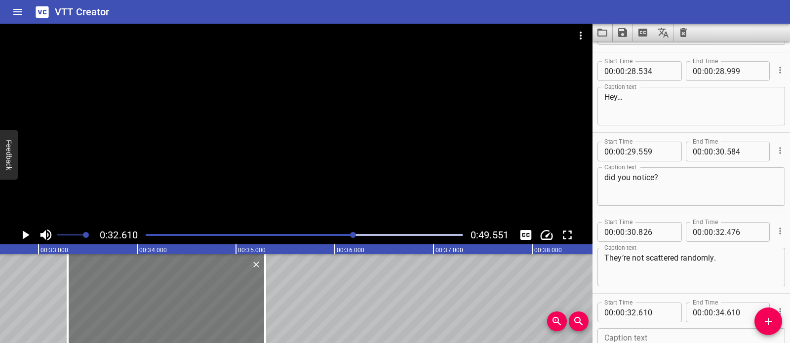
drag, startPoint x: 220, startPoint y: 300, endPoint x: 234, endPoint y: 302, distance: 14.4
click at [234, 302] on div at bounding box center [166, 298] width 197 height 89
type input "33"
type input "295"
type input "35"
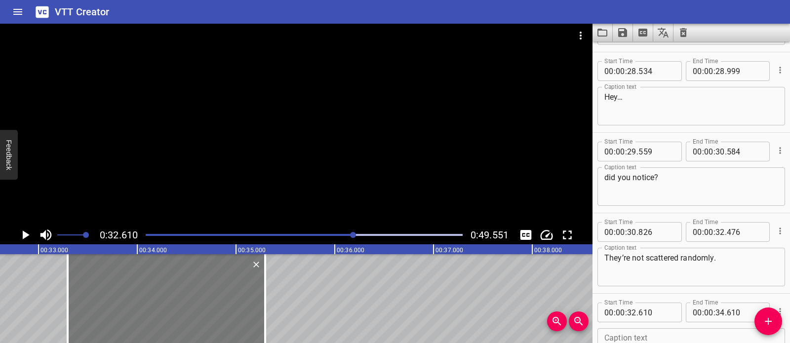
type input "295"
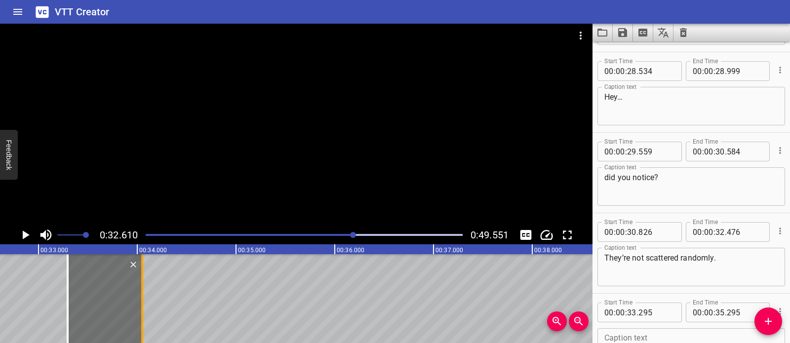
drag, startPoint x: 266, startPoint y: 293, endPoint x: 143, endPoint y: 294, distance: 122.9
click at [143, 294] on div at bounding box center [142, 298] width 2 height 89
type input "34"
type input "050"
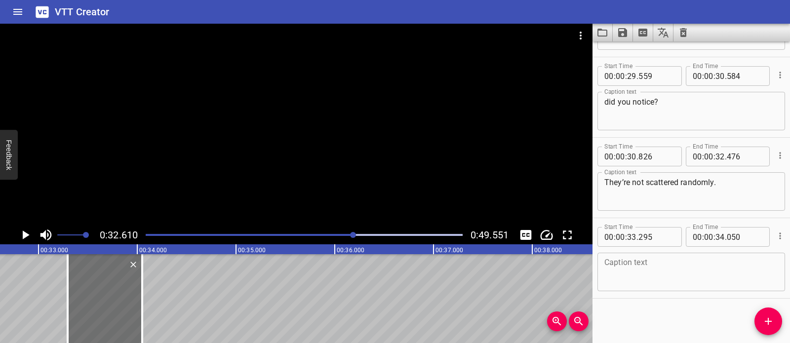
click at [658, 277] on textarea at bounding box center [691, 272] width 174 height 28
paste textarea "Yeah…"
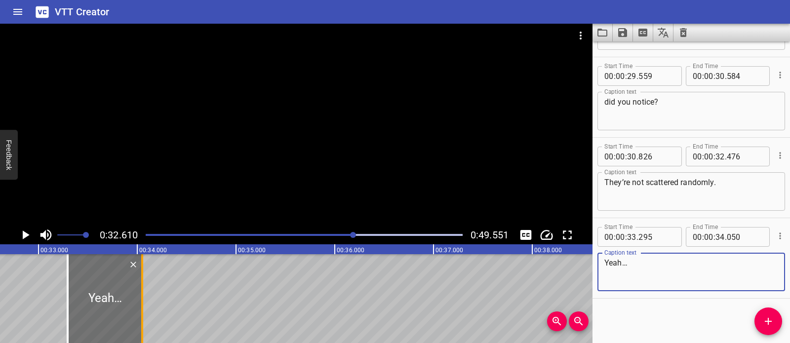
type textarea "Yeah…"
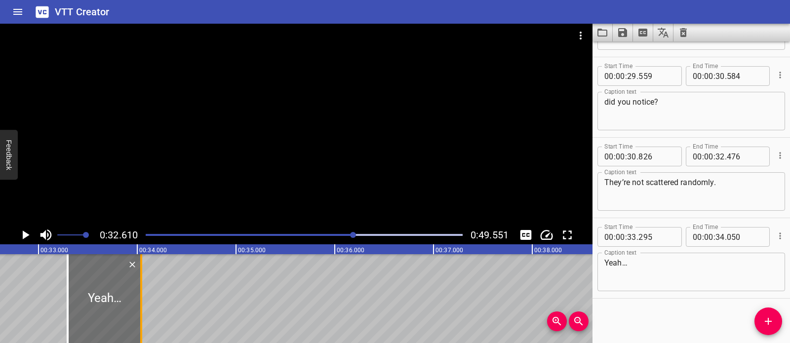
click at [138, 277] on div at bounding box center [141, 298] width 10 height 89
click at [137, 278] on div at bounding box center [141, 298] width 10 height 89
type input "035"
click at [763, 312] on button "Add Cue" at bounding box center [768, 321] width 28 height 28
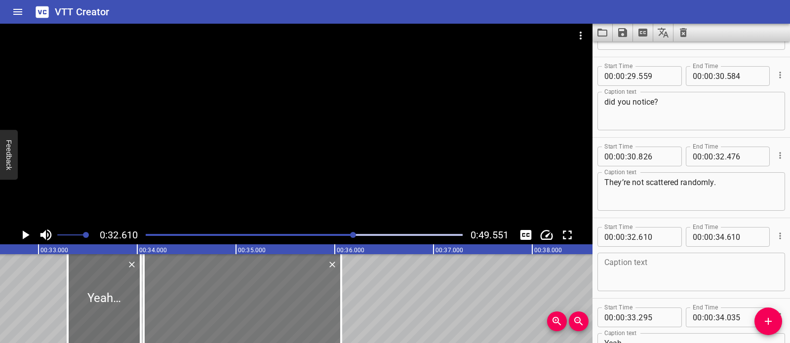
drag, startPoint x: 72, startPoint y: 304, endPoint x: 157, endPoint y: 307, distance: 84.9
type input "34"
type input "065"
type input "36"
type input "065"
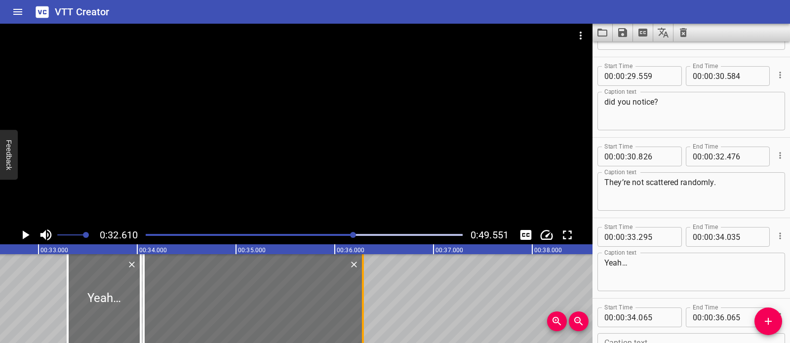
drag, startPoint x: 342, startPoint y: 297, endPoint x: 364, endPoint y: 299, distance: 21.8
click at [364, 299] on div at bounding box center [363, 298] width 10 height 89
type input "285"
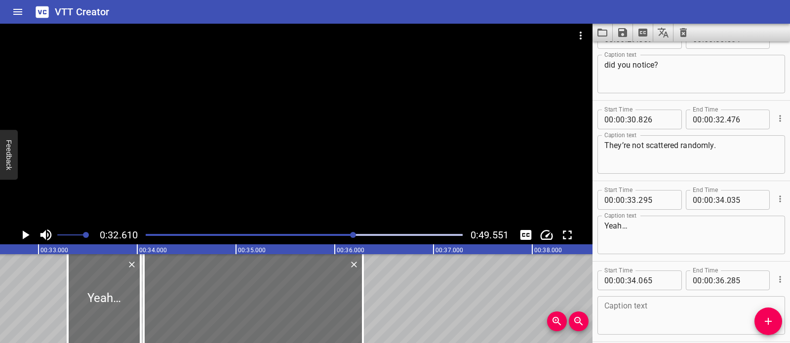
scroll to position [871, 0]
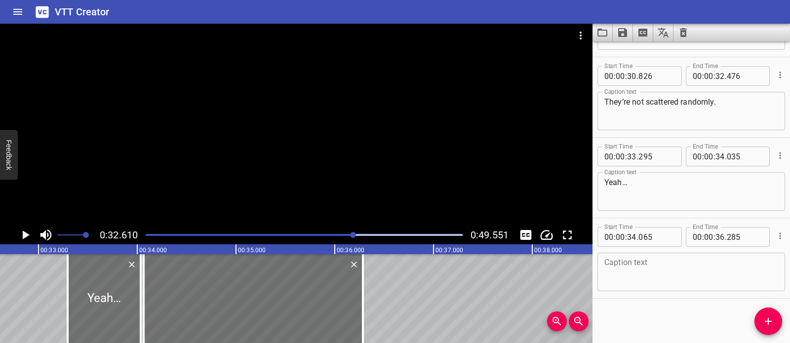
click at [690, 289] on div "Caption text" at bounding box center [691, 272] width 188 height 38
paste textarea "not like your socks on laundry day."
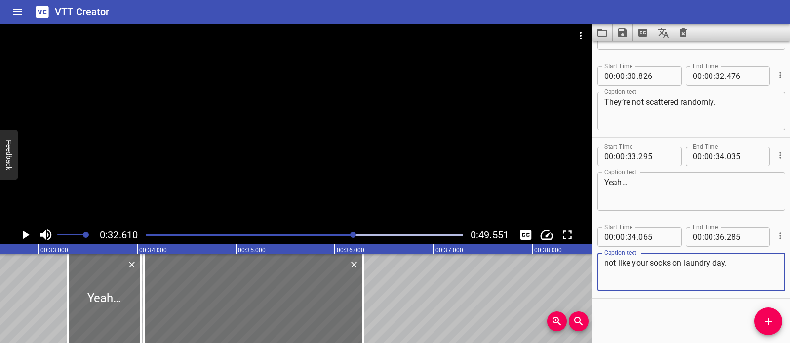
type textarea "not like your socks on laundry day."
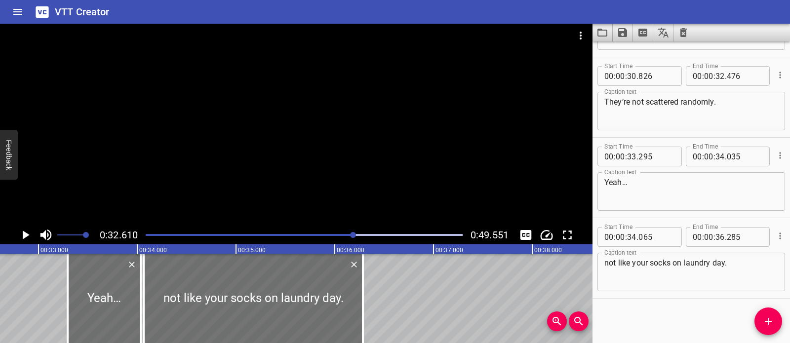
click at [260, 143] on div at bounding box center [296, 125] width 592 height 202
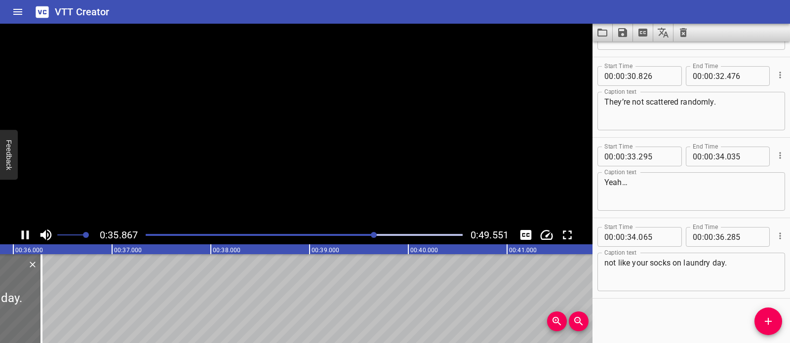
scroll to position [0, 3565]
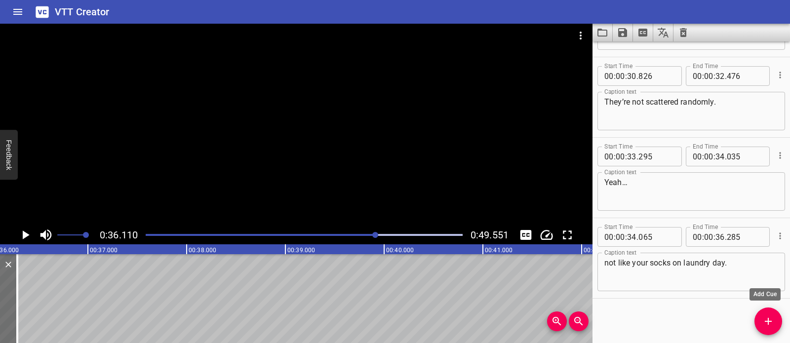
click at [768, 318] on icon "Add Cue" at bounding box center [768, 321] width 12 height 12
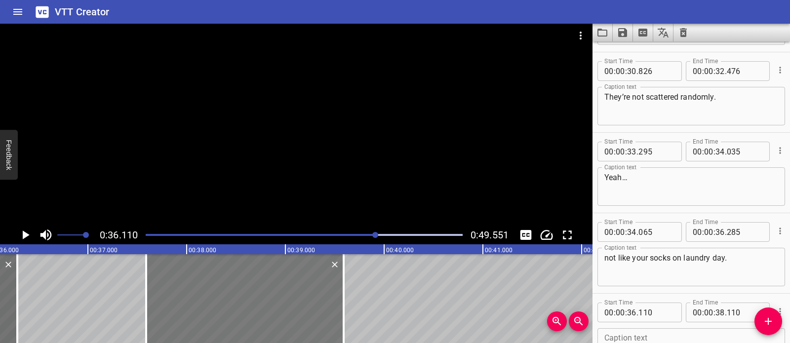
drag, startPoint x: 196, startPoint y: 306, endPoint x: 262, endPoint y: 312, distance: 66.0
click at [262, 312] on div at bounding box center [244, 298] width 197 height 89
type input "37"
type input "590"
type input "39"
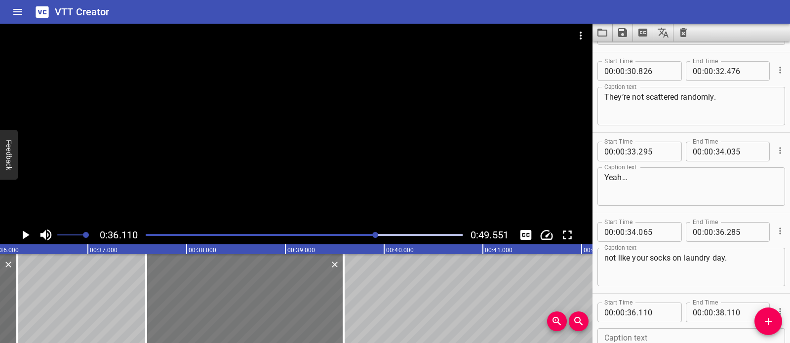
type input "590"
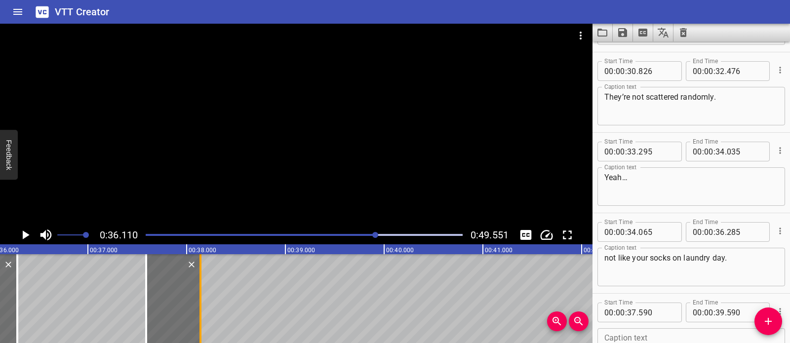
drag, startPoint x: 344, startPoint y: 298, endPoint x: 200, endPoint y: 298, distance: 143.1
click at [200, 298] on div at bounding box center [200, 298] width 2 height 89
type input "38"
type input "140"
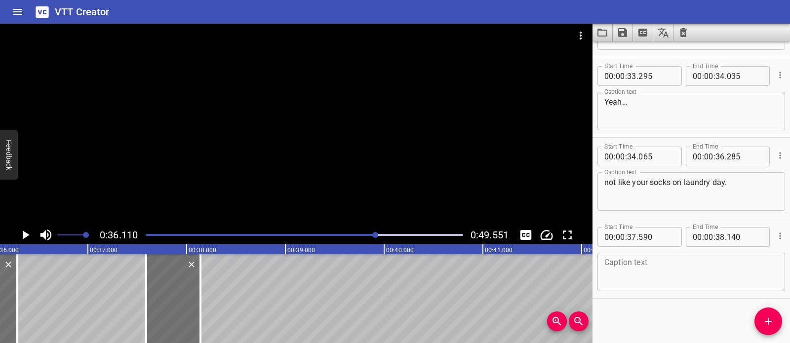
click at [620, 268] on textarea at bounding box center [691, 272] width 174 height 28
paste textarea "Hmm…"
type textarea "Hmm…"
click at [347, 144] on div at bounding box center [296, 125] width 592 height 202
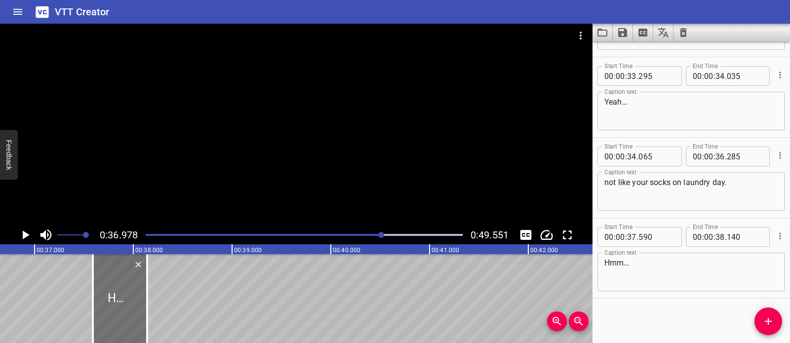
scroll to position [0, 3650]
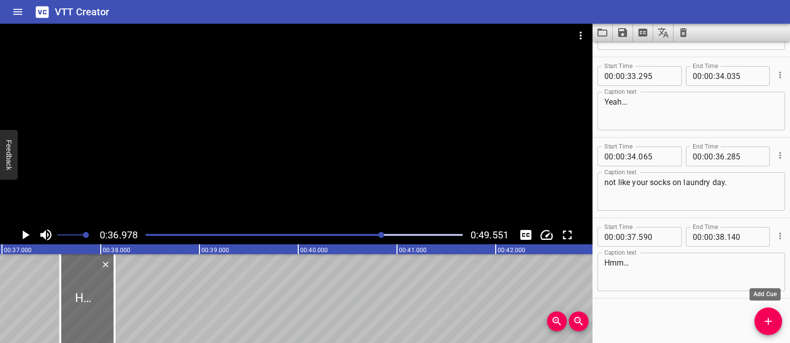
click at [763, 317] on icon "Add Cue" at bounding box center [768, 321] width 12 height 12
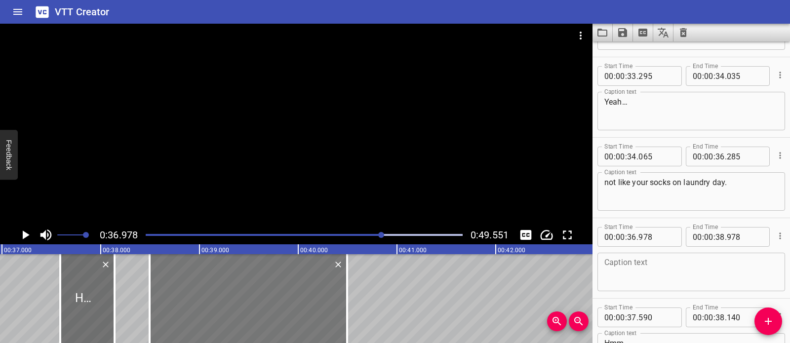
drag, startPoint x: 155, startPoint y: 298, endPoint x: 304, endPoint y: 315, distance: 150.1
type input "38"
type input "493"
type input "40"
type input "493"
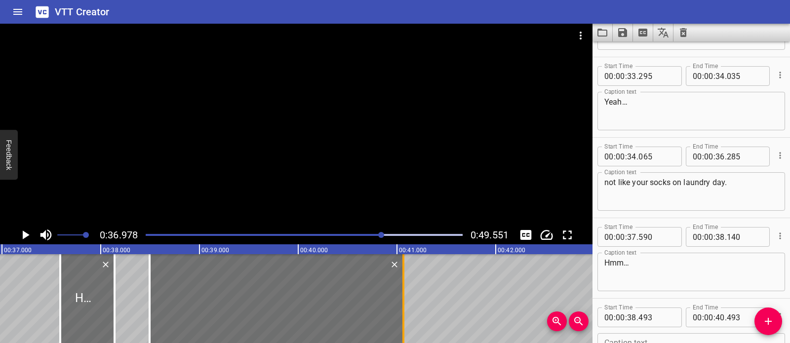
drag, startPoint x: 352, startPoint y: 301, endPoint x: 404, endPoint y: 307, distance: 51.7
click at [404, 307] on div at bounding box center [403, 298] width 2 height 89
type input "41"
type input "063"
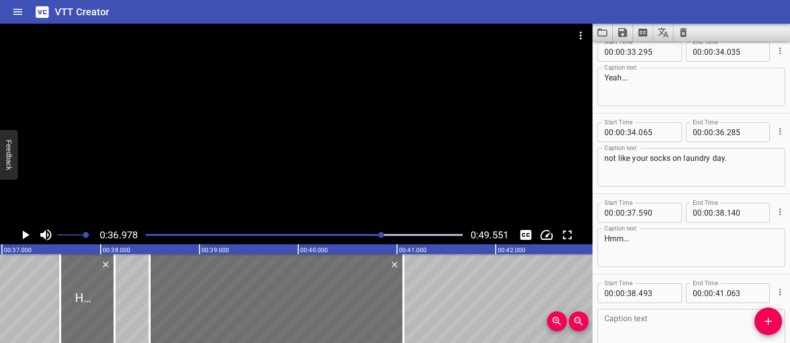
scroll to position [1032, 0]
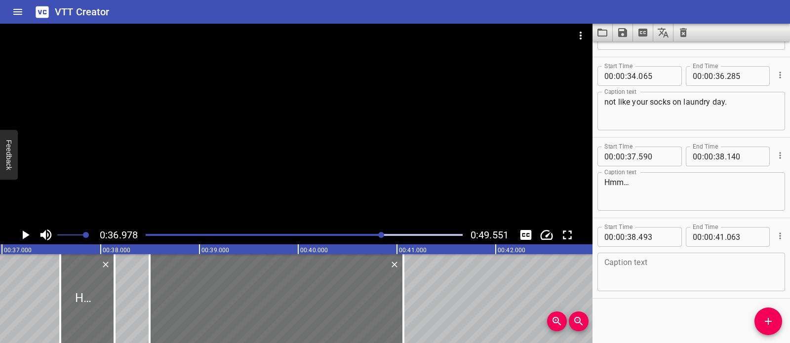
click at [646, 276] on textarea at bounding box center [691, 272] width 174 height 28
paste textarea "I wonder why volcanoes occur in patterns."
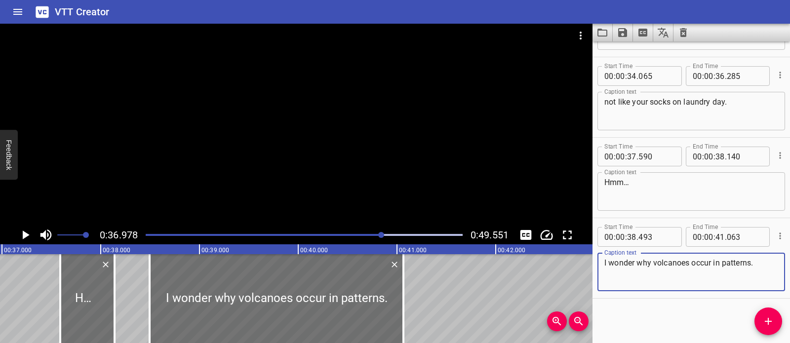
type textarea "I wonder why volcanoes occur in patterns."
click at [412, 169] on div at bounding box center [296, 125] width 592 height 202
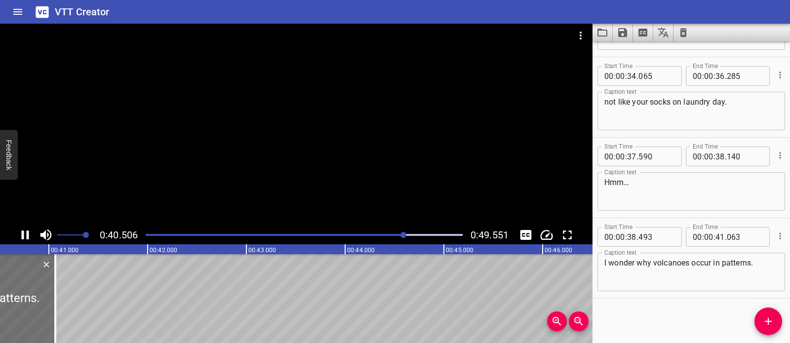
scroll to position [0, 4024]
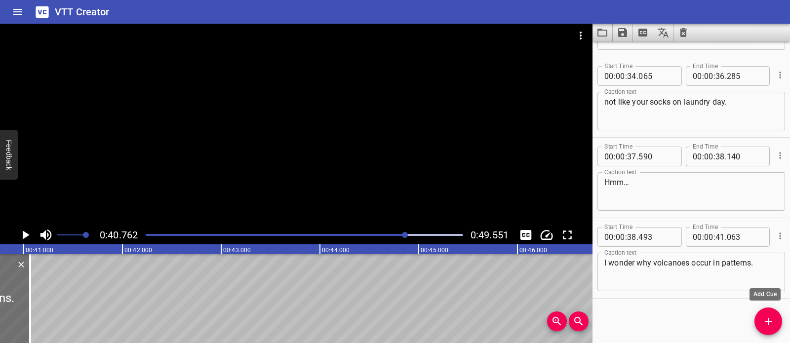
click at [769, 317] on icon "Add Cue" at bounding box center [768, 321] width 12 height 12
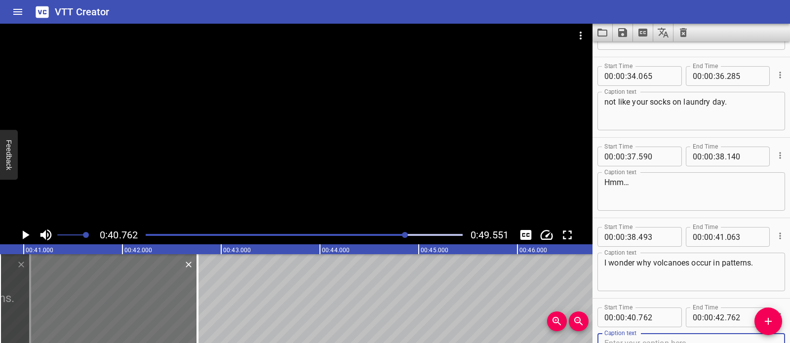
scroll to position [1037, 0]
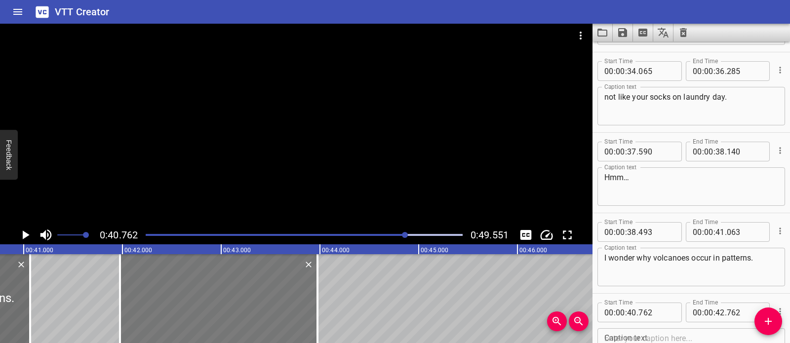
drag, startPoint x: 170, startPoint y: 299, endPoint x: 287, endPoint y: 317, distance: 118.4
click at [287, 317] on div at bounding box center [218, 298] width 197 height 89
type input "41"
type input "977"
type input "43"
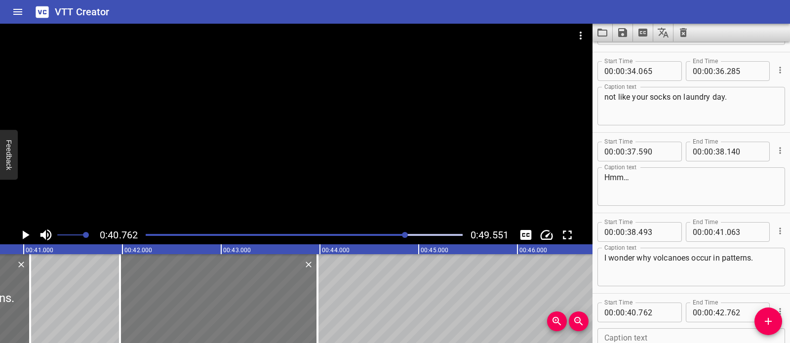
type input "977"
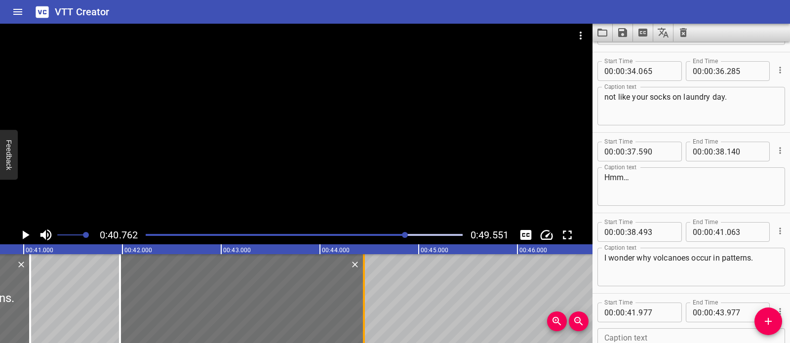
drag, startPoint x: 319, startPoint y: 299, endPoint x: 366, endPoint y: 304, distance: 46.7
click at [366, 304] on div at bounding box center [364, 298] width 10 height 89
type input "44"
type input "447"
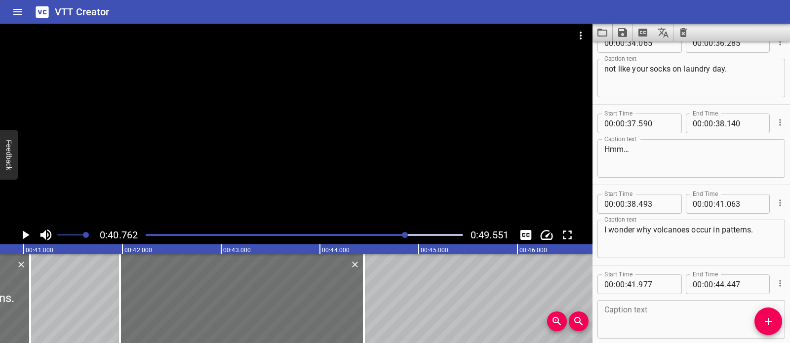
scroll to position [1113, 0]
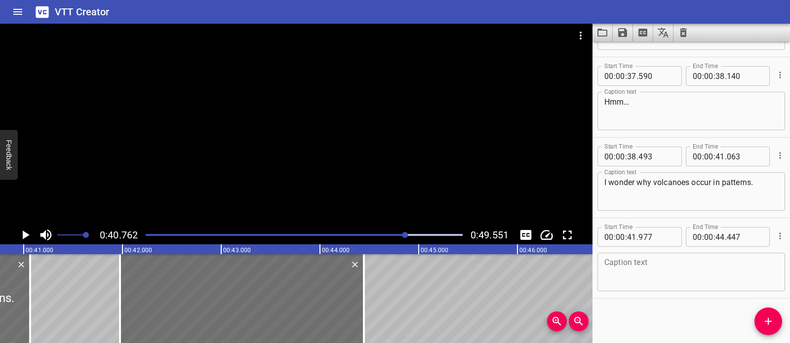
click at [643, 269] on textarea at bounding box center [691, 272] width 174 height 28
paste textarea "Maybe it has something to do with the land."
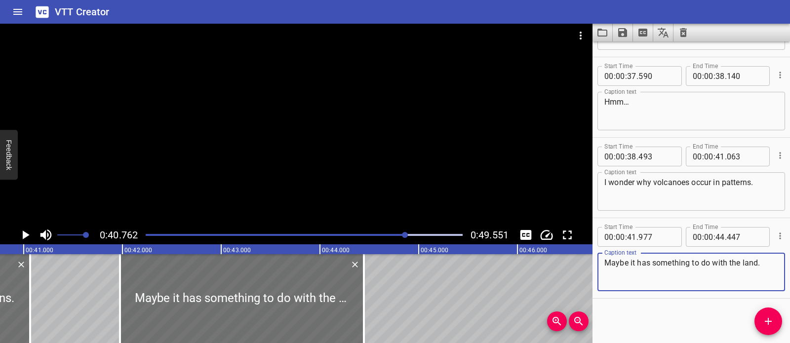
type textarea "Maybe it has something to do with the land."
click at [290, 151] on div at bounding box center [296, 125] width 592 height 202
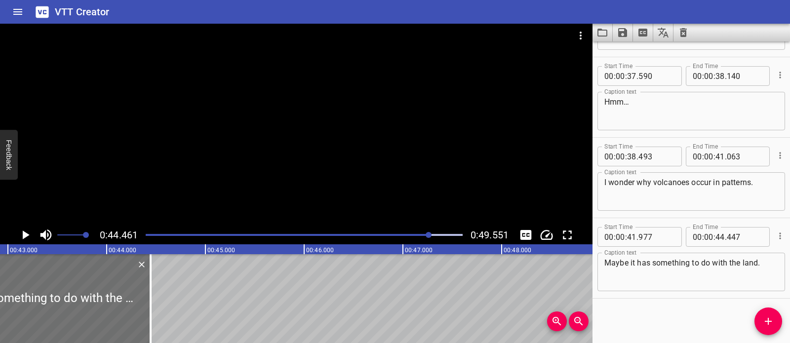
scroll to position [0, 4281]
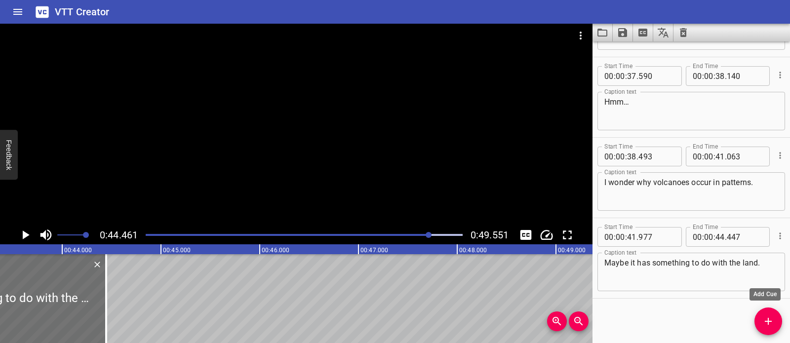
click at [764, 321] on icon "Add Cue" at bounding box center [768, 321] width 12 height 12
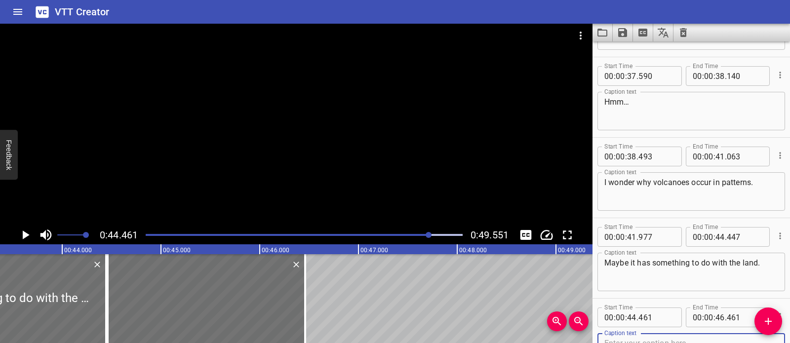
scroll to position [1117, 0]
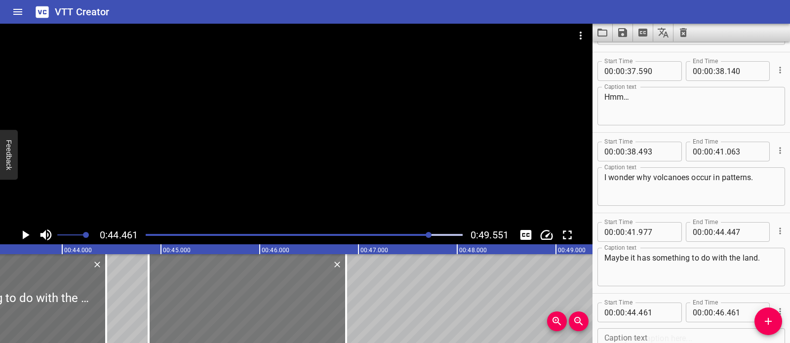
drag, startPoint x: 225, startPoint y: 301, endPoint x: 239, endPoint y: 304, distance: 14.0
click at [239, 304] on div at bounding box center [247, 298] width 197 height 89
type input "876"
drag, startPoint x: 347, startPoint y: 287, endPoint x: 358, endPoint y: 288, distance: 10.9
click at [358, 288] on div at bounding box center [357, 298] width 10 height 89
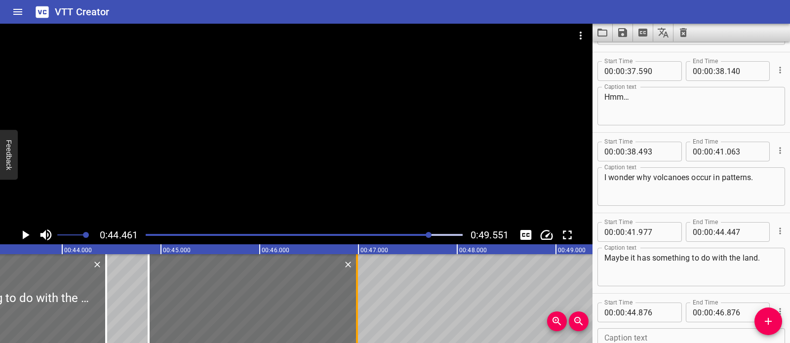
type input "986"
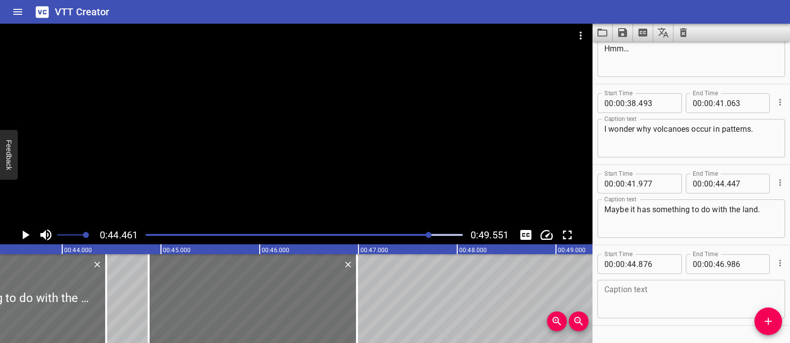
scroll to position [1193, 0]
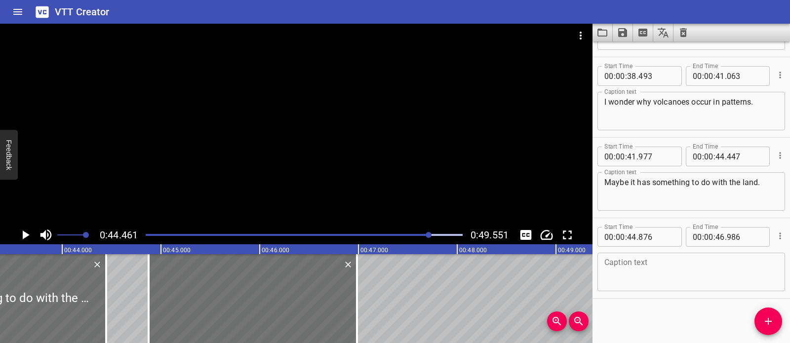
click at [647, 284] on textarea at bounding box center [691, 272] width 174 height 28
paste textarea "Or maybe what’s under the ocean?"
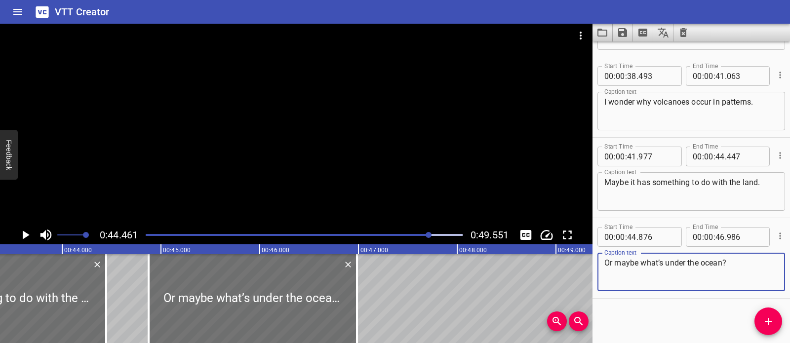
type textarea "Or maybe what’s under the ocean?"
click at [769, 316] on icon "Add Cue" at bounding box center [768, 321] width 12 height 12
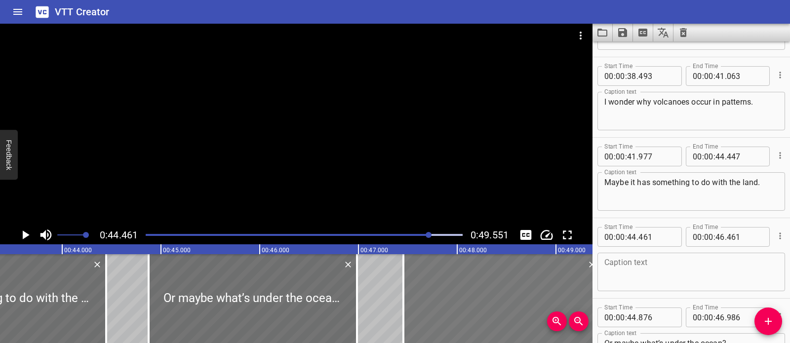
drag, startPoint x: 115, startPoint y: 303, endPoint x: 410, endPoint y: 315, distance: 294.9
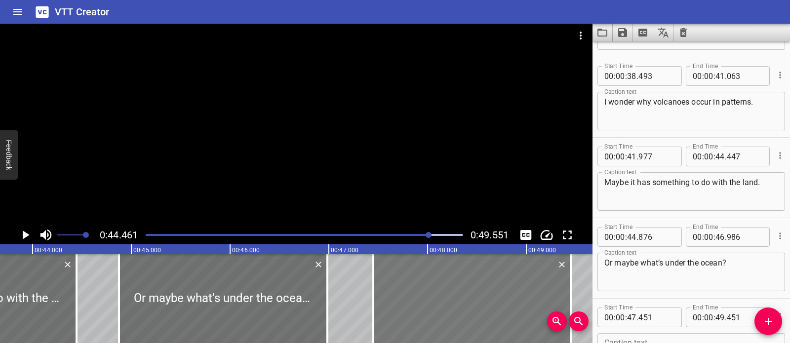
scroll to position [0, 4316]
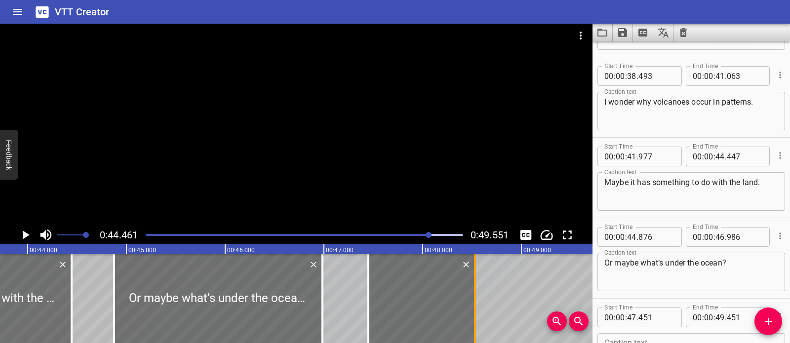
drag, startPoint x: 529, startPoint y: 304, endPoint x: 475, endPoint y: 304, distance: 53.8
click at [475, 304] on div at bounding box center [475, 298] width 2 height 89
type input "48"
type input "531"
click at [434, 303] on div at bounding box center [423, 298] width 107 height 89
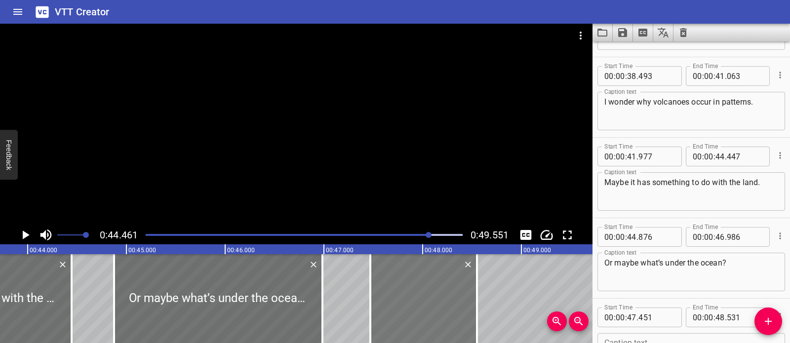
type input "471"
type input "551"
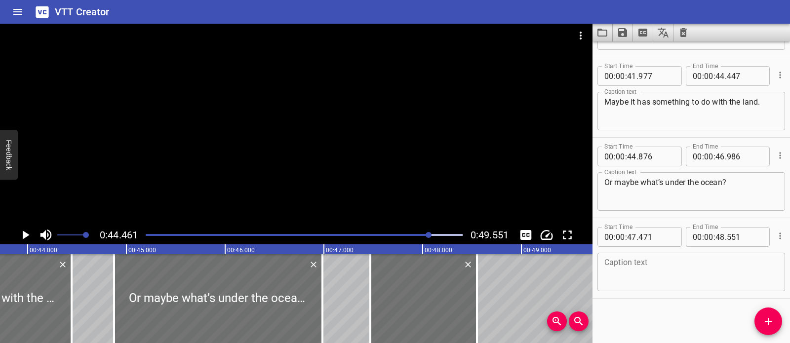
click at [644, 306] on div "Start Time 00 : 00 : 03 . 295 Start Time End Time 00 : 00 : 05 . 295 End Time C…" at bounding box center [690, 192] width 197 height 302
click at [645, 284] on textarea at bounding box center [691, 272] width 174 height 28
paste textarea "Let’s find out!"
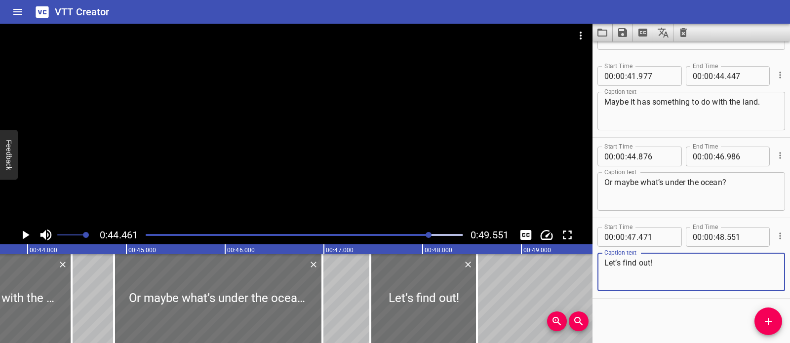
type textarea "Let’s find out!"
click at [320, 156] on div at bounding box center [296, 125] width 592 height 202
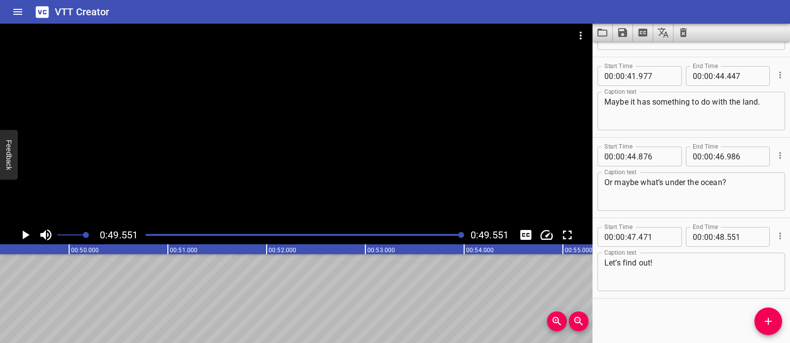
scroll to position [0, 4891]
click at [622, 36] on icon "Save captions to file" at bounding box center [622, 32] width 9 height 9
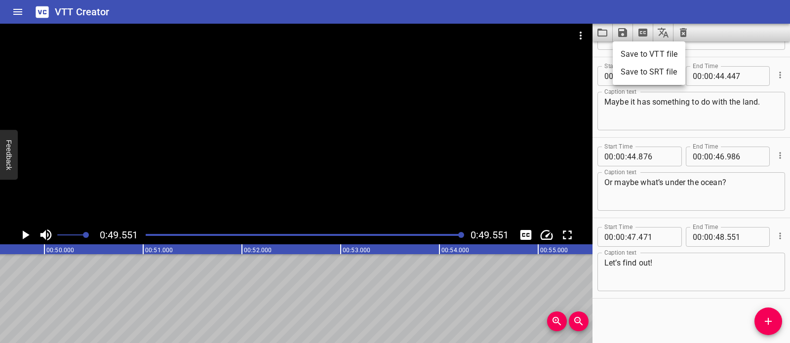
click at [638, 53] on li "Save to VTT file" at bounding box center [649, 54] width 73 height 18
